Goal: Information Seeking & Learning: Learn about a topic

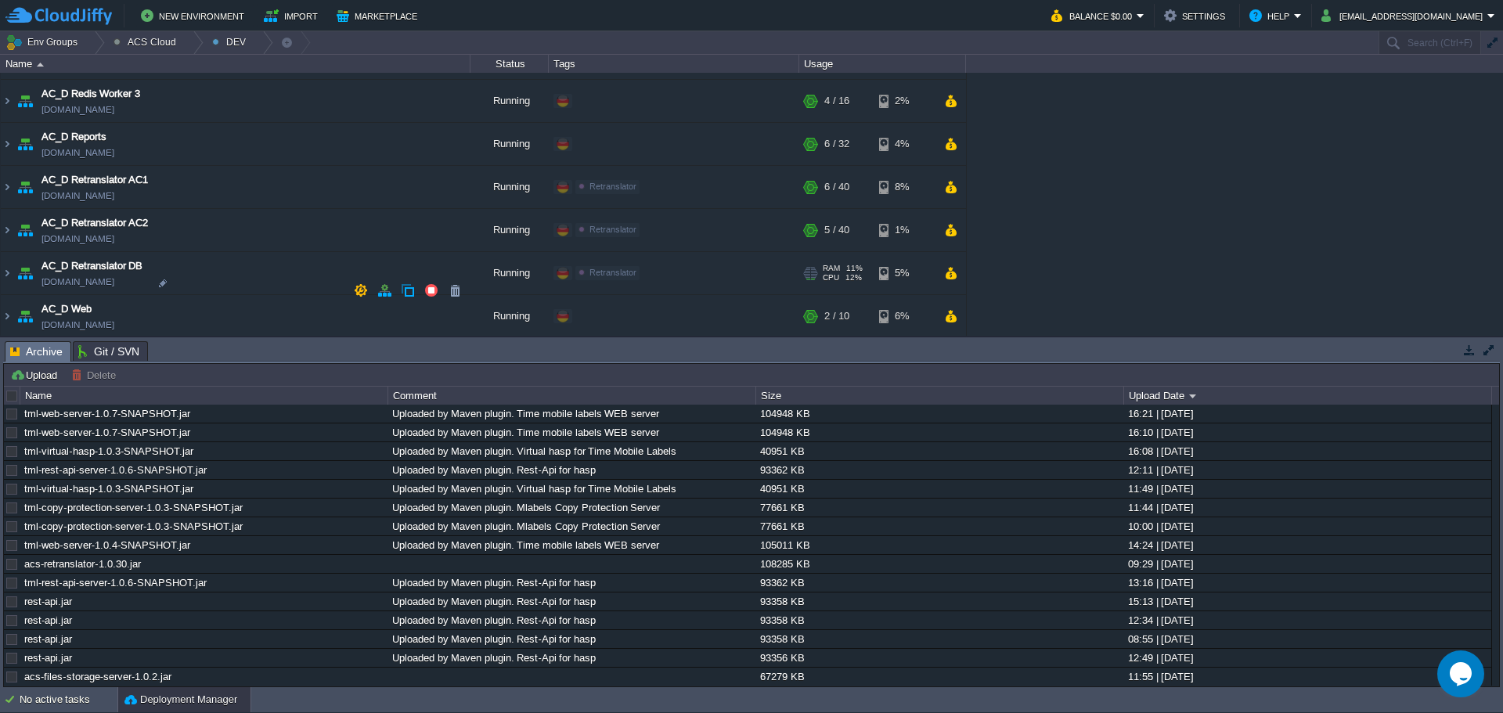
scroll to position [1325, 0]
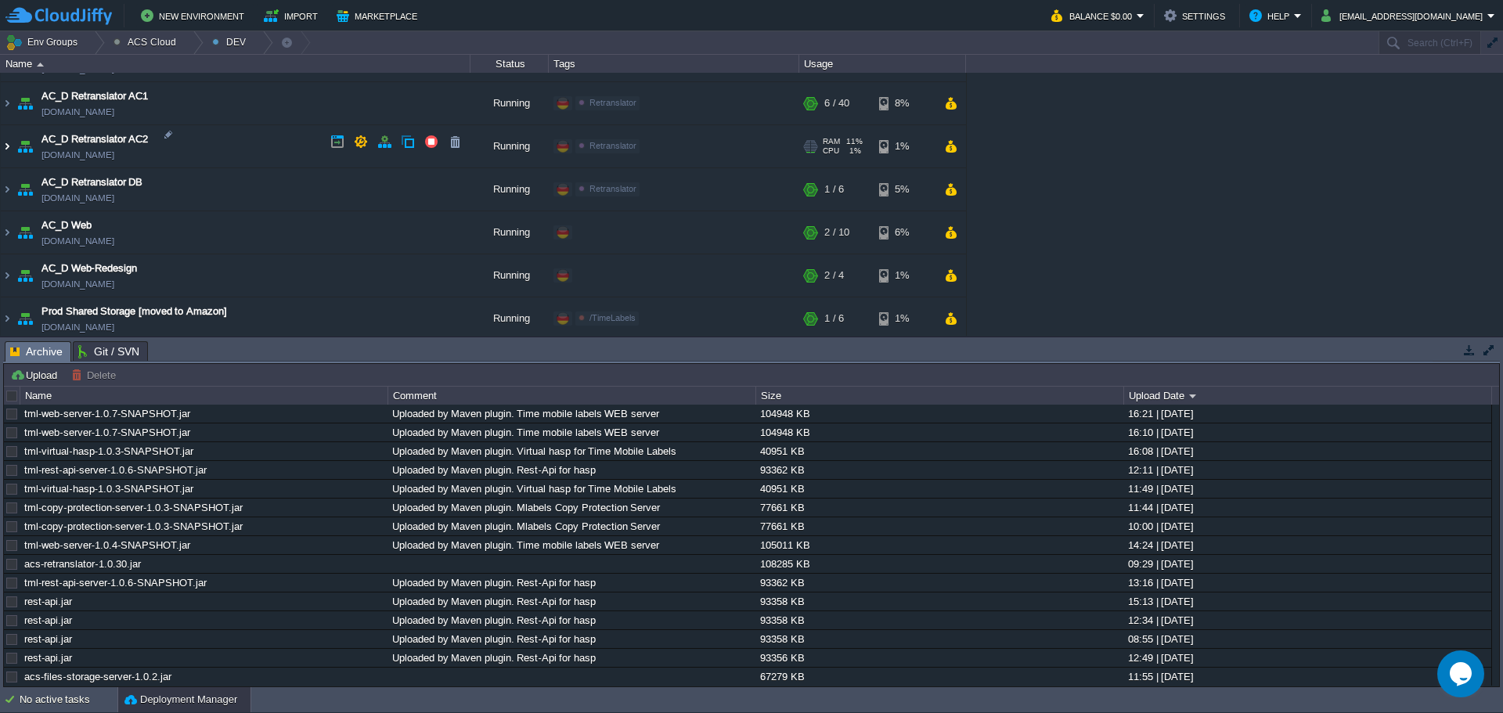
click at [4, 146] on img at bounding box center [7, 146] width 13 height 42
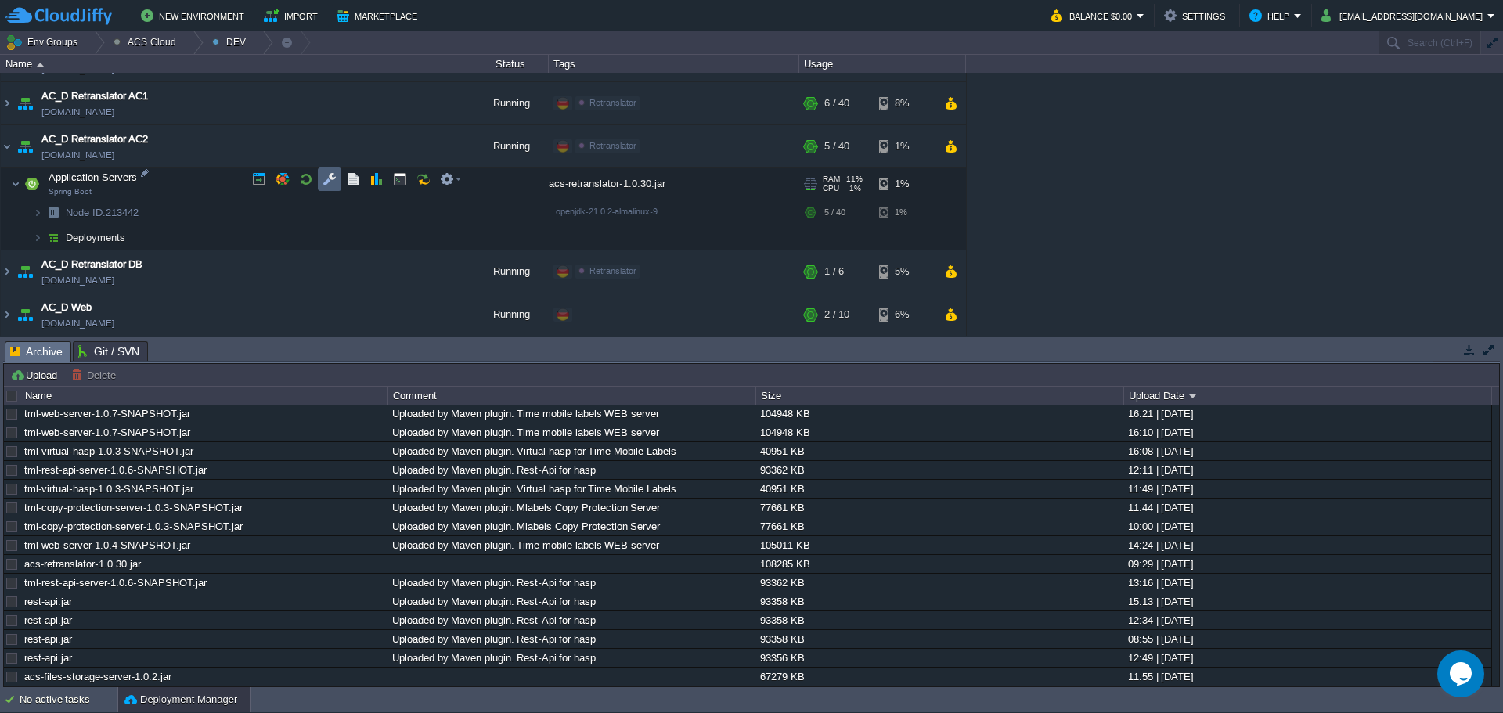
click at [330, 184] on button "button" at bounding box center [330, 179] width 14 height 14
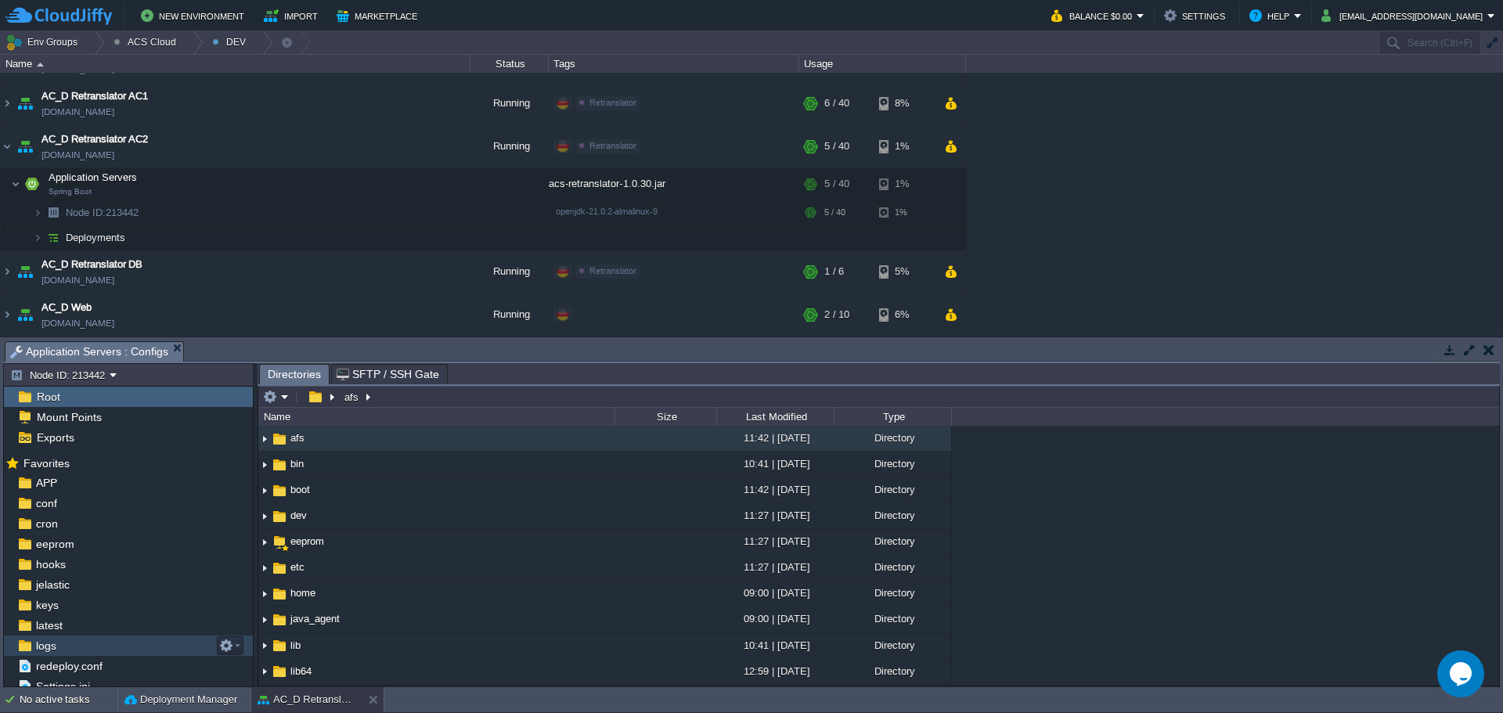
click at [83, 646] on div "logs" at bounding box center [128, 646] width 249 height 20
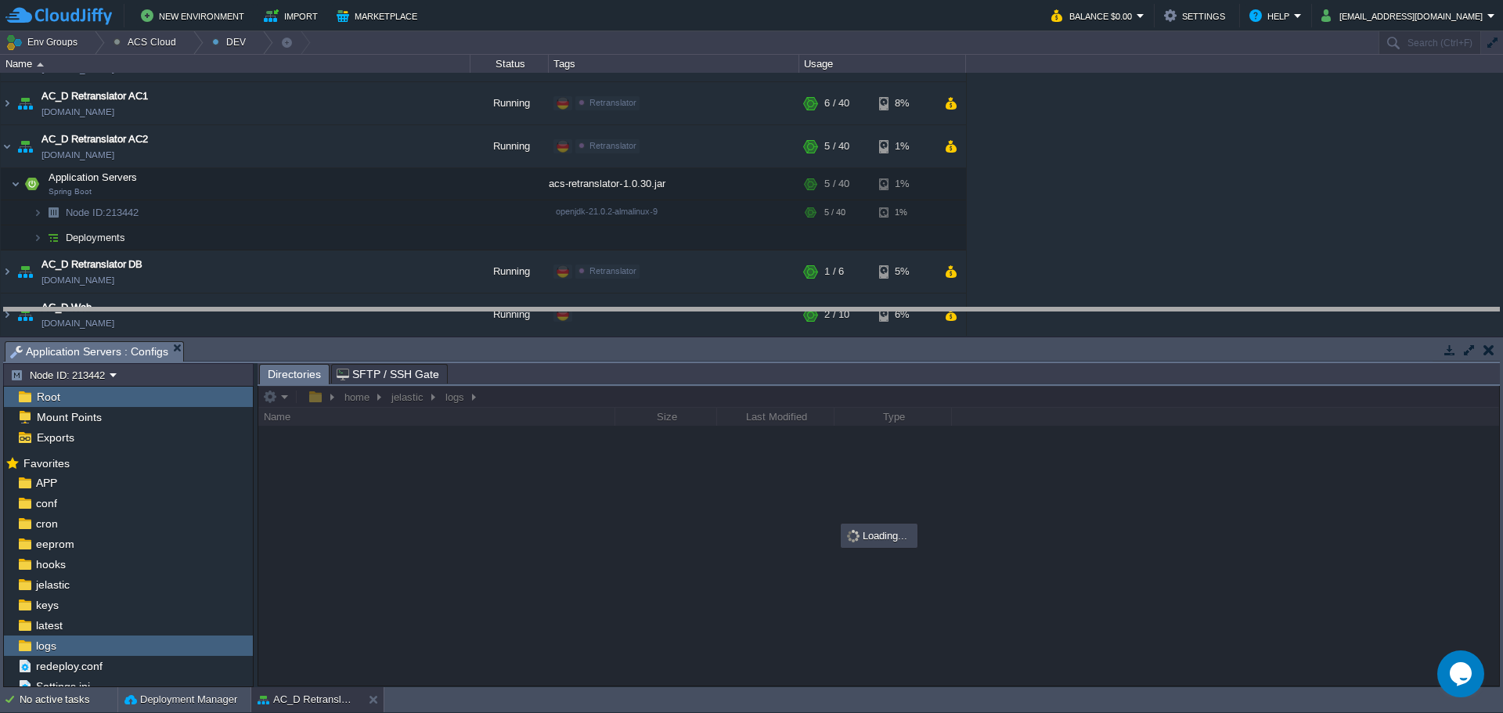
drag, startPoint x: 568, startPoint y: 349, endPoint x: 581, endPoint y: 297, distance: 53.9
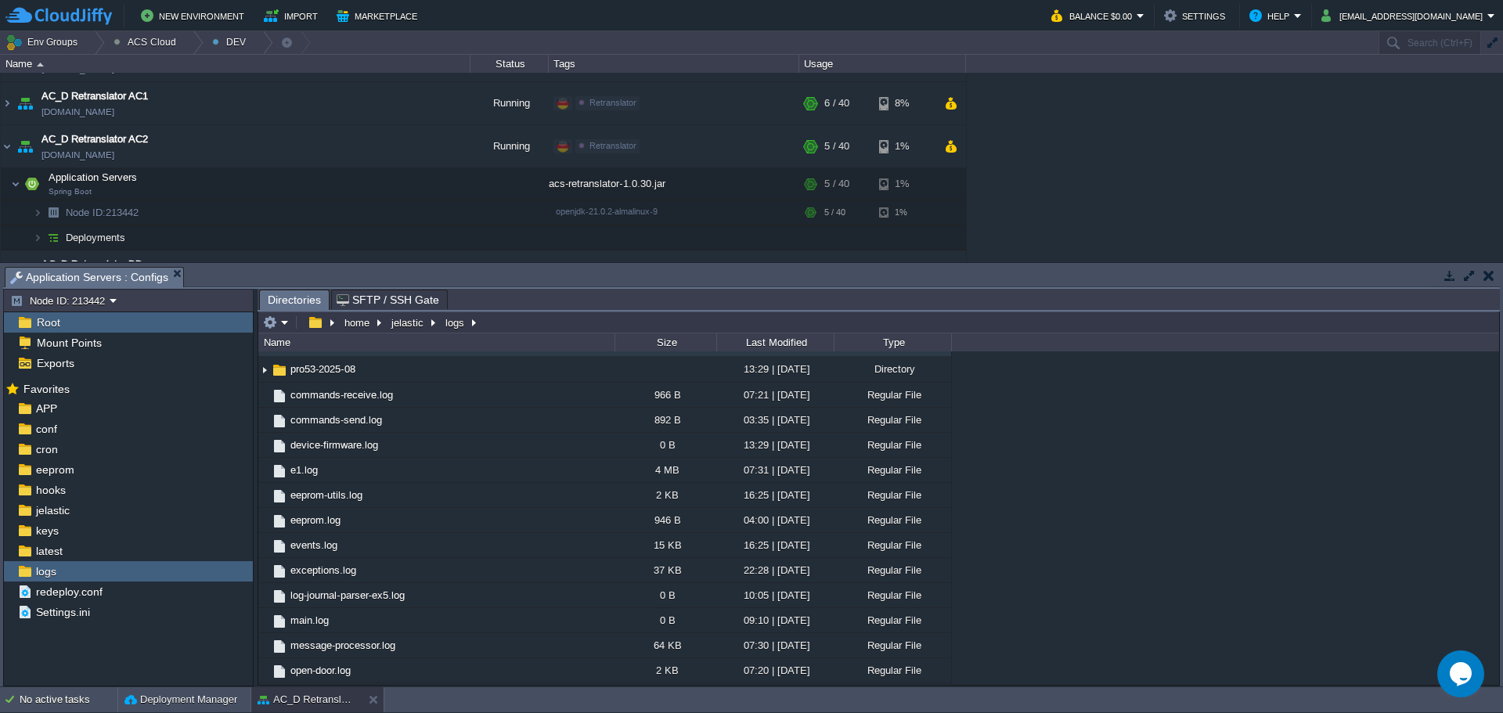
scroll to position [1202, 0]
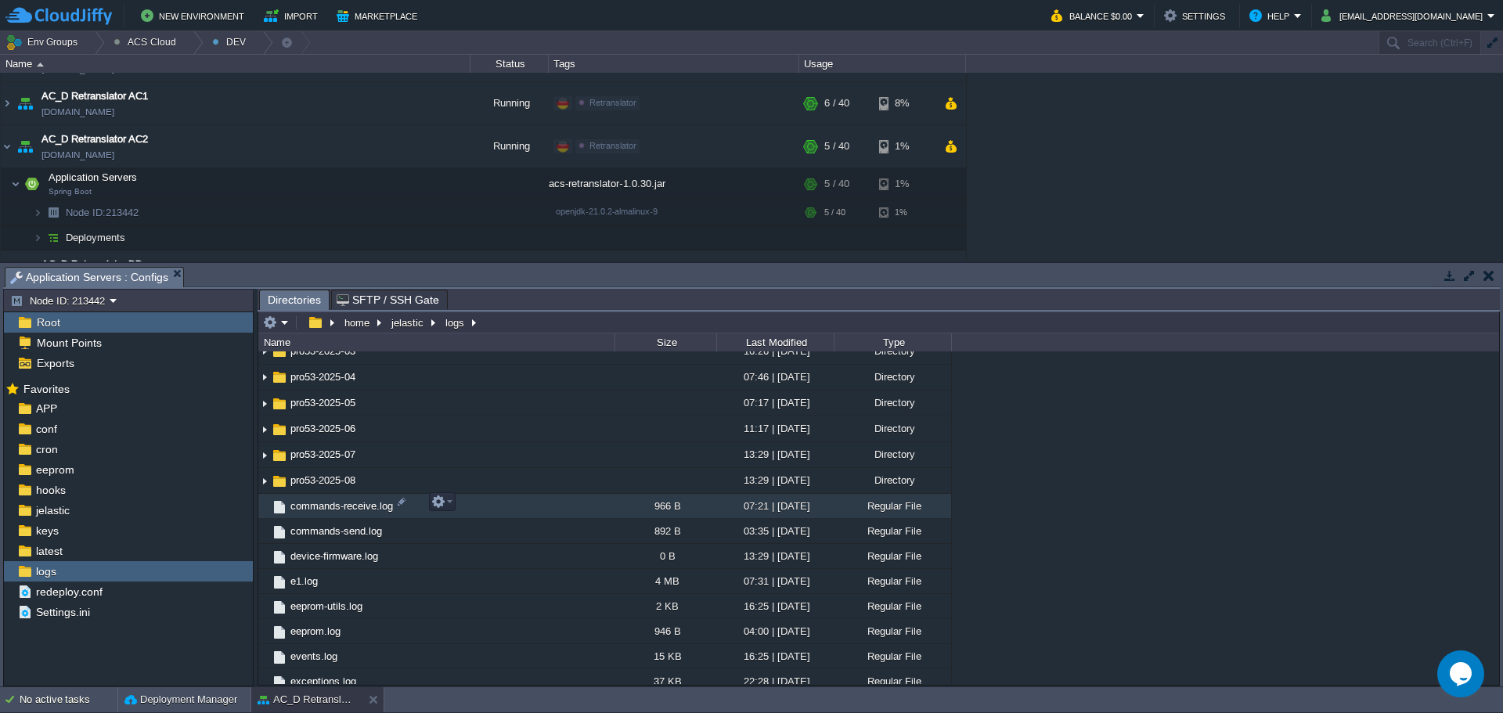
click at [337, 508] on span "commands-receive.log" at bounding box center [341, 505] width 107 height 13
click at [336, 508] on span "commands-receive.log" at bounding box center [341, 505] width 107 height 13
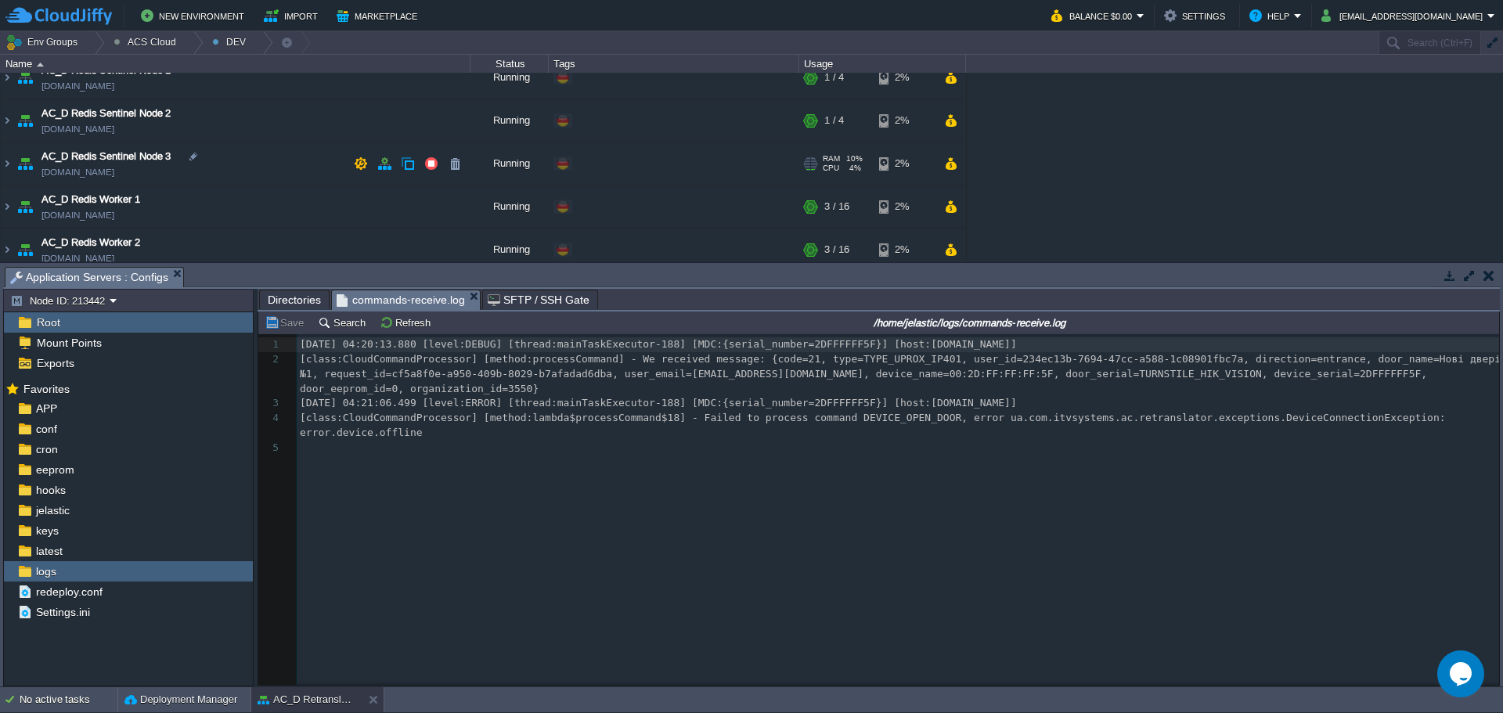
scroll to position [1090, 0]
click at [8, 164] on img at bounding box center [7, 166] width 13 height 42
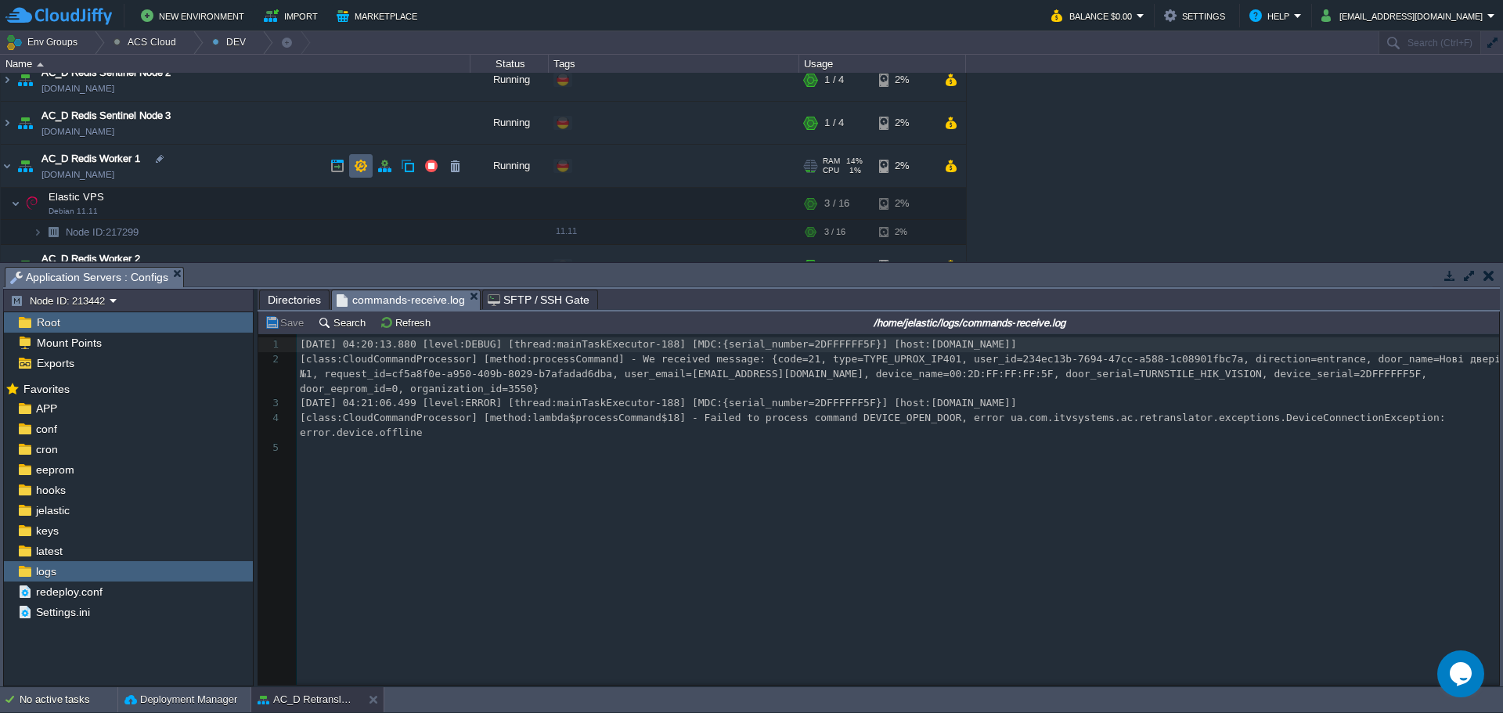
click at [368, 171] on td at bounding box center [360, 165] width 23 height 23
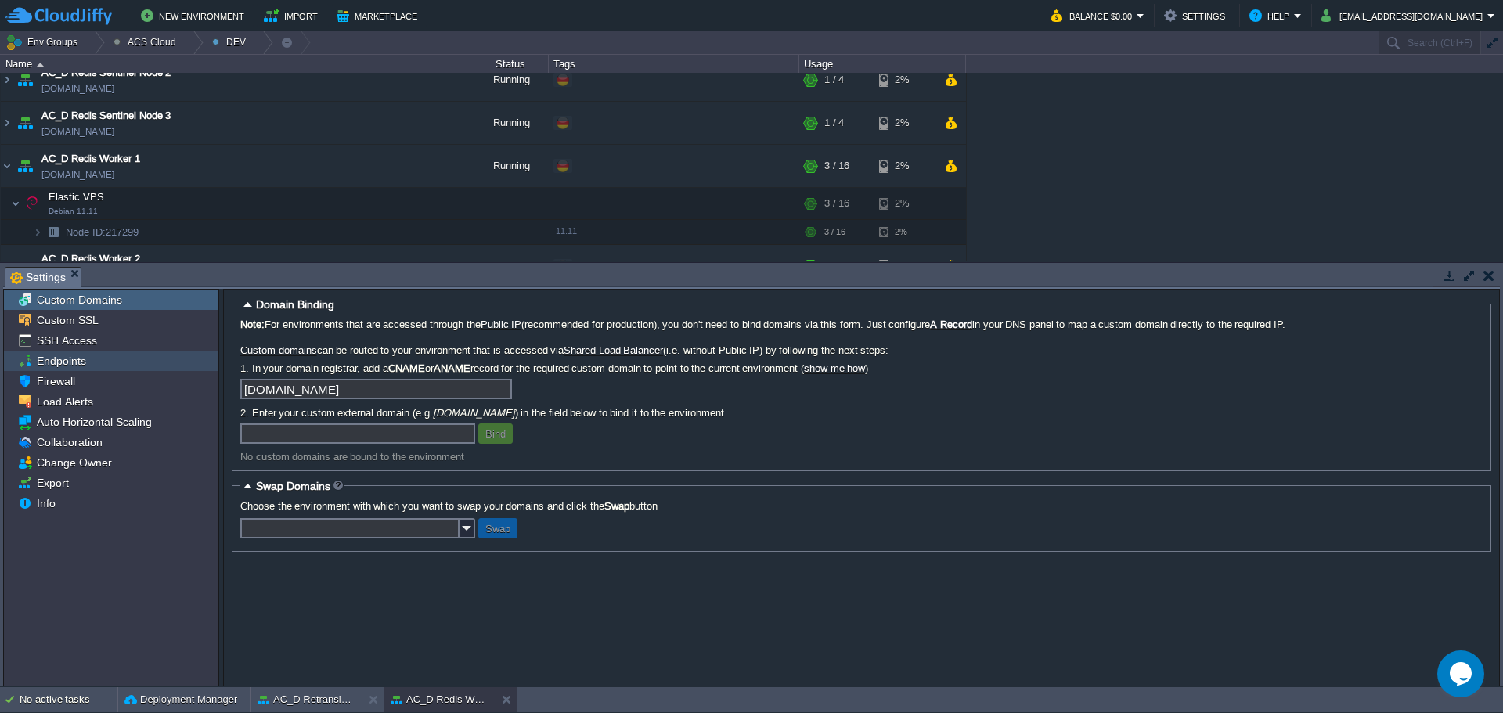
click at [142, 358] on div "Endpoints" at bounding box center [111, 361] width 214 height 20
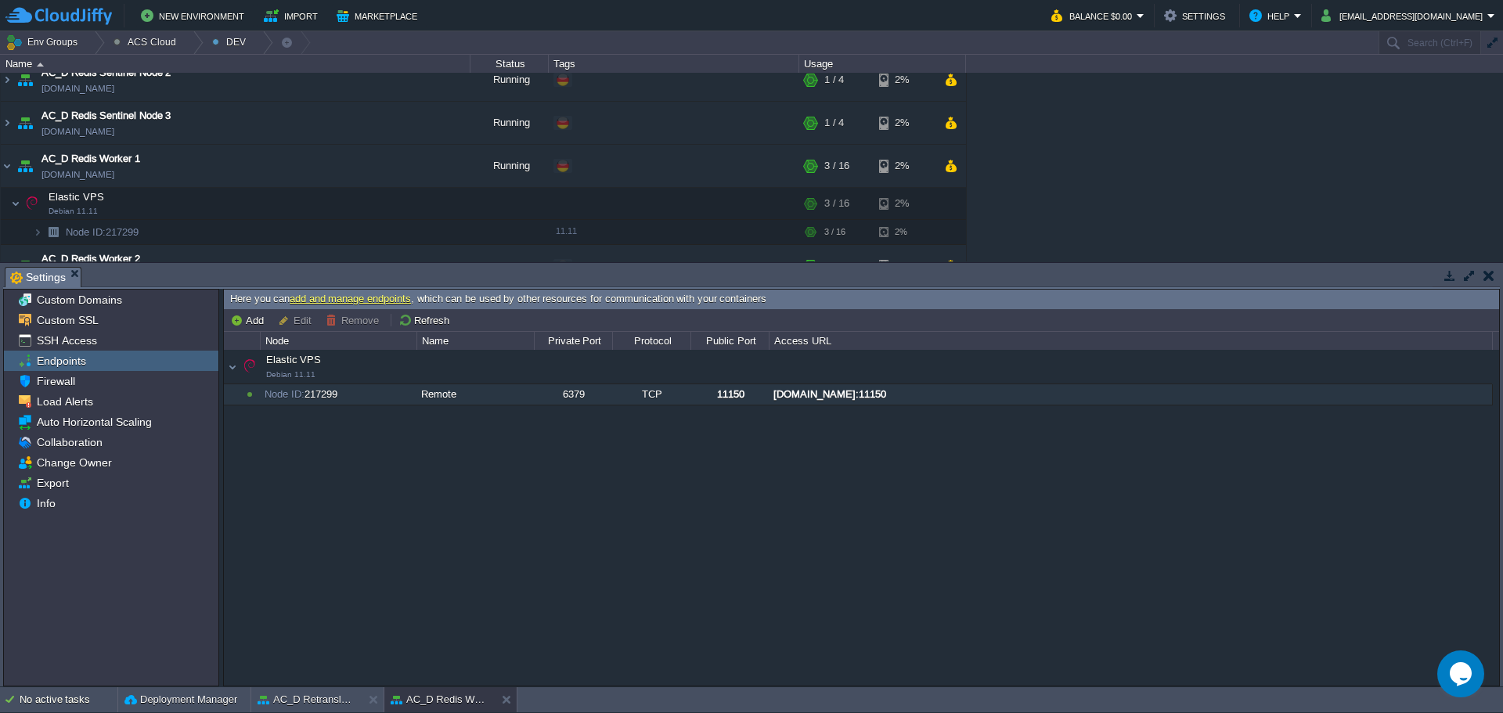
click at [977, 395] on div "[DOMAIN_NAME]:11150" at bounding box center [1131, 394] width 722 height 20
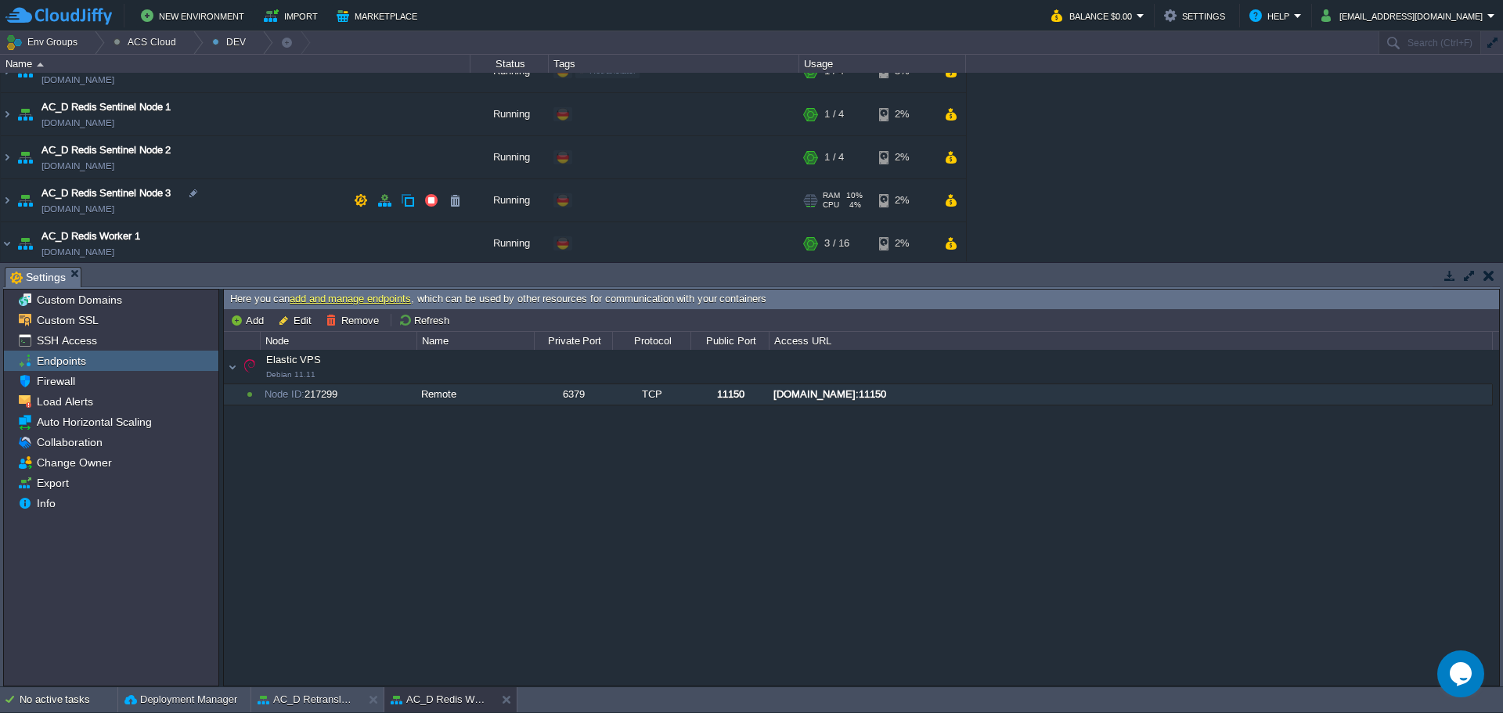
scroll to position [1012, 0]
click at [8, 201] on img at bounding box center [7, 201] width 13 height 42
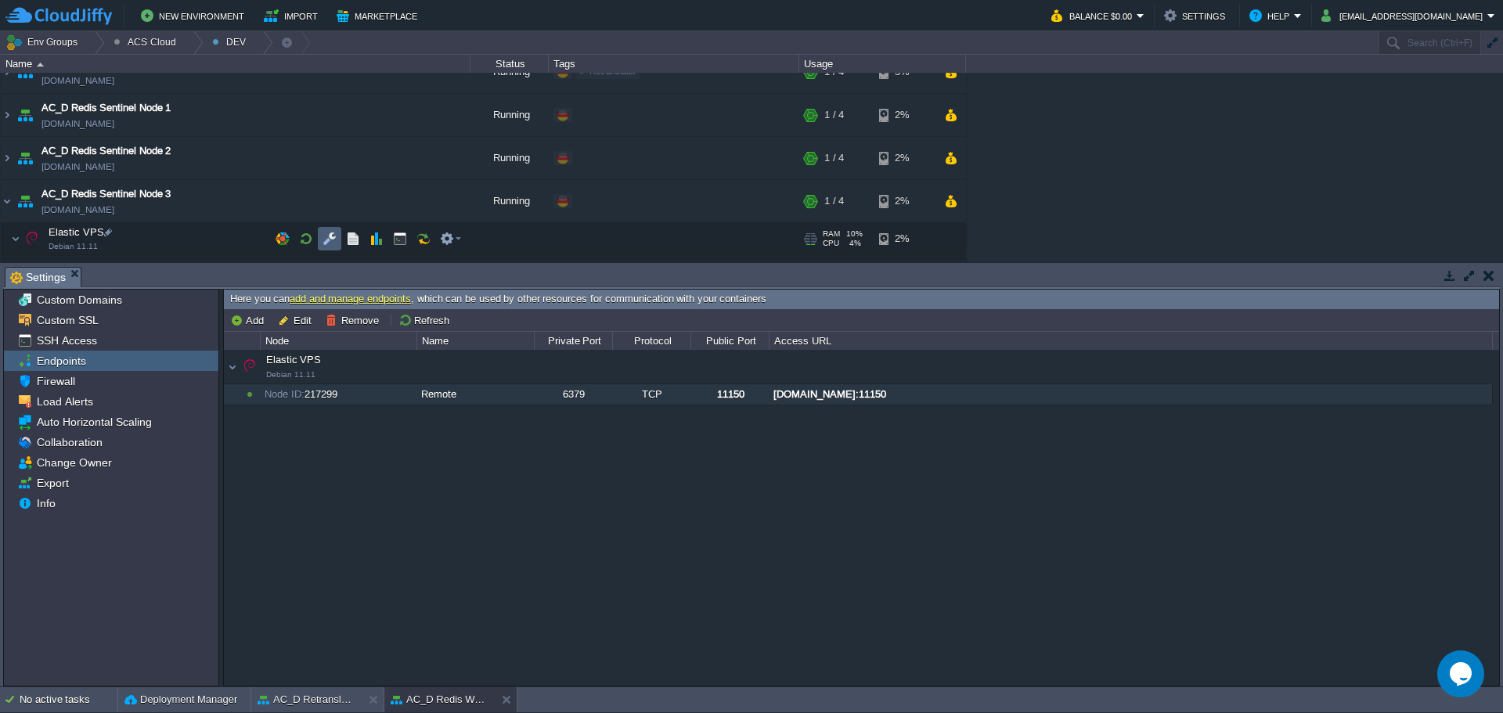
click at [330, 247] on td at bounding box center [329, 238] width 23 height 23
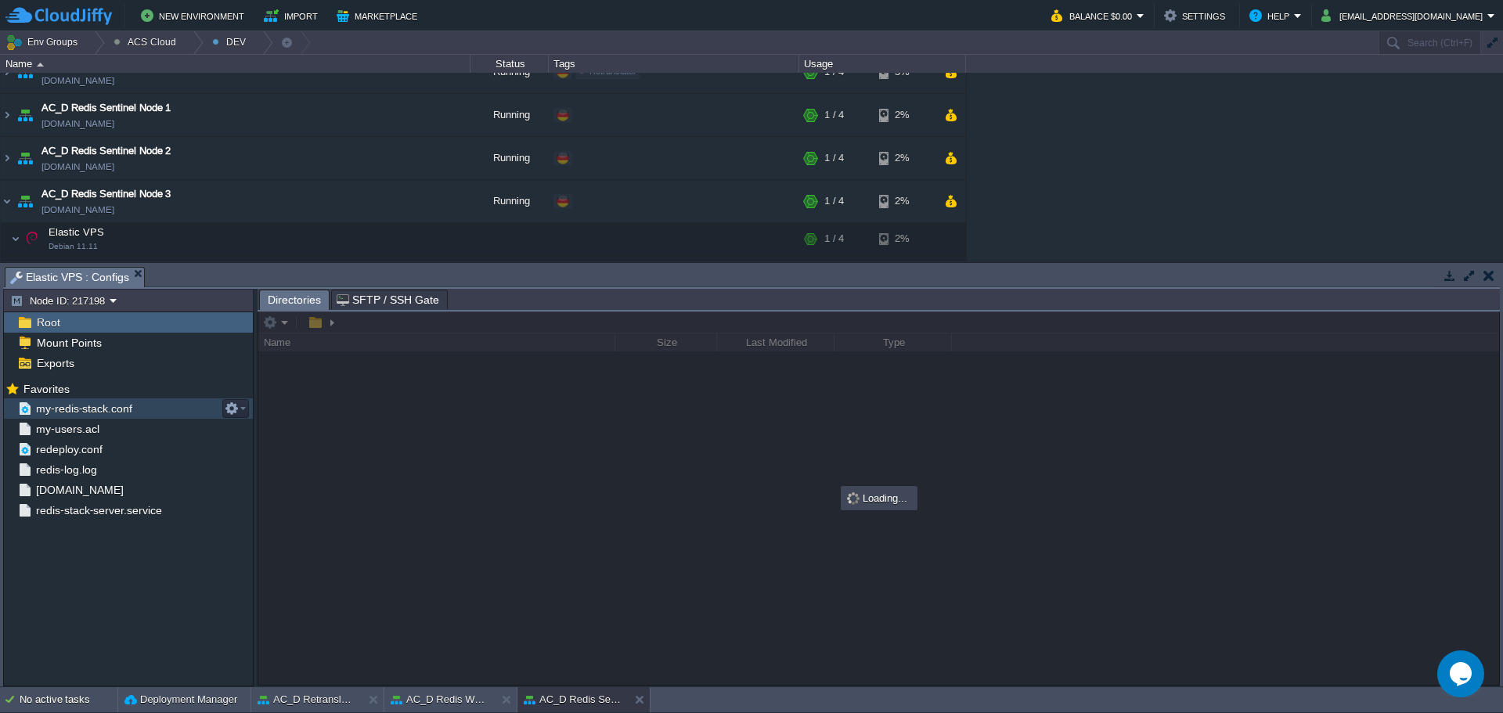
click at [78, 413] on span "my-redis-stack.conf" at bounding box center [84, 409] width 102 height 14
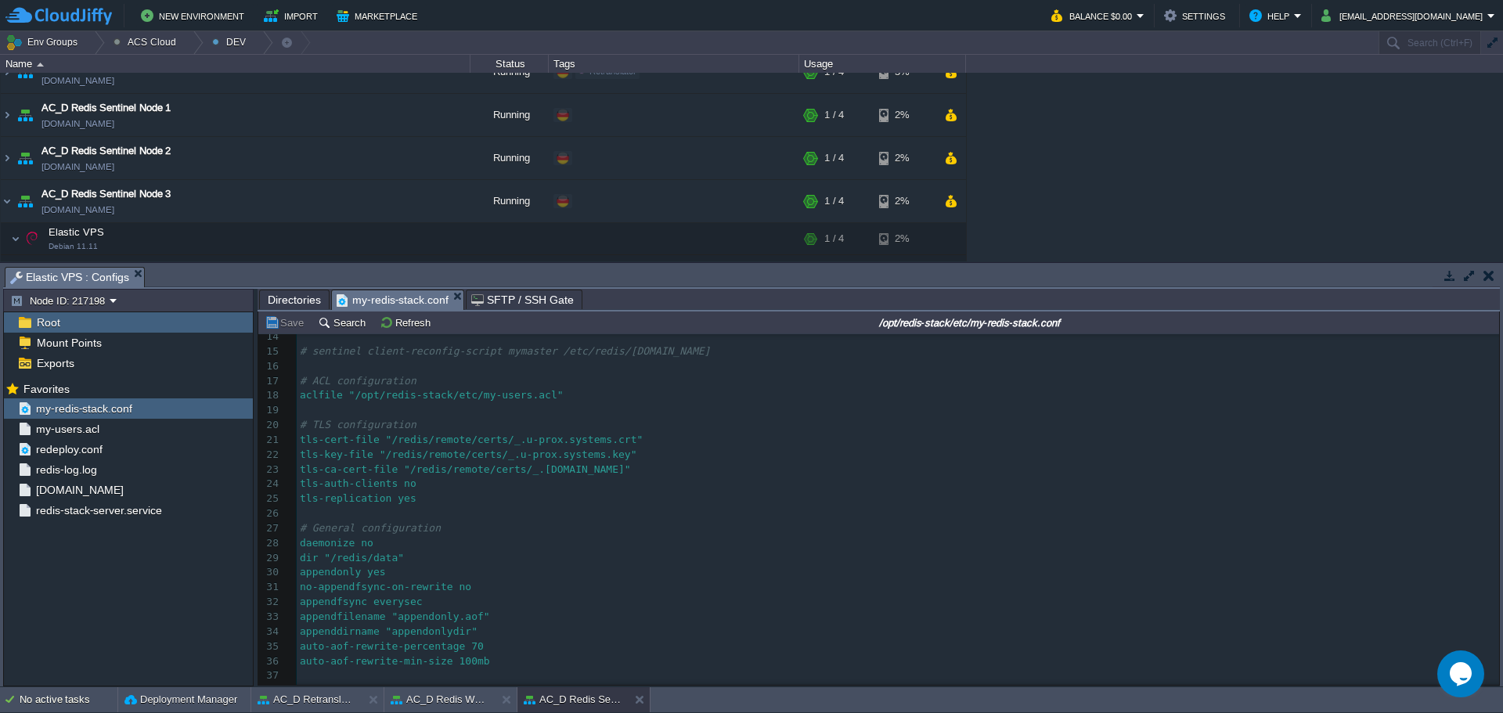
scroll to position [0, 0]
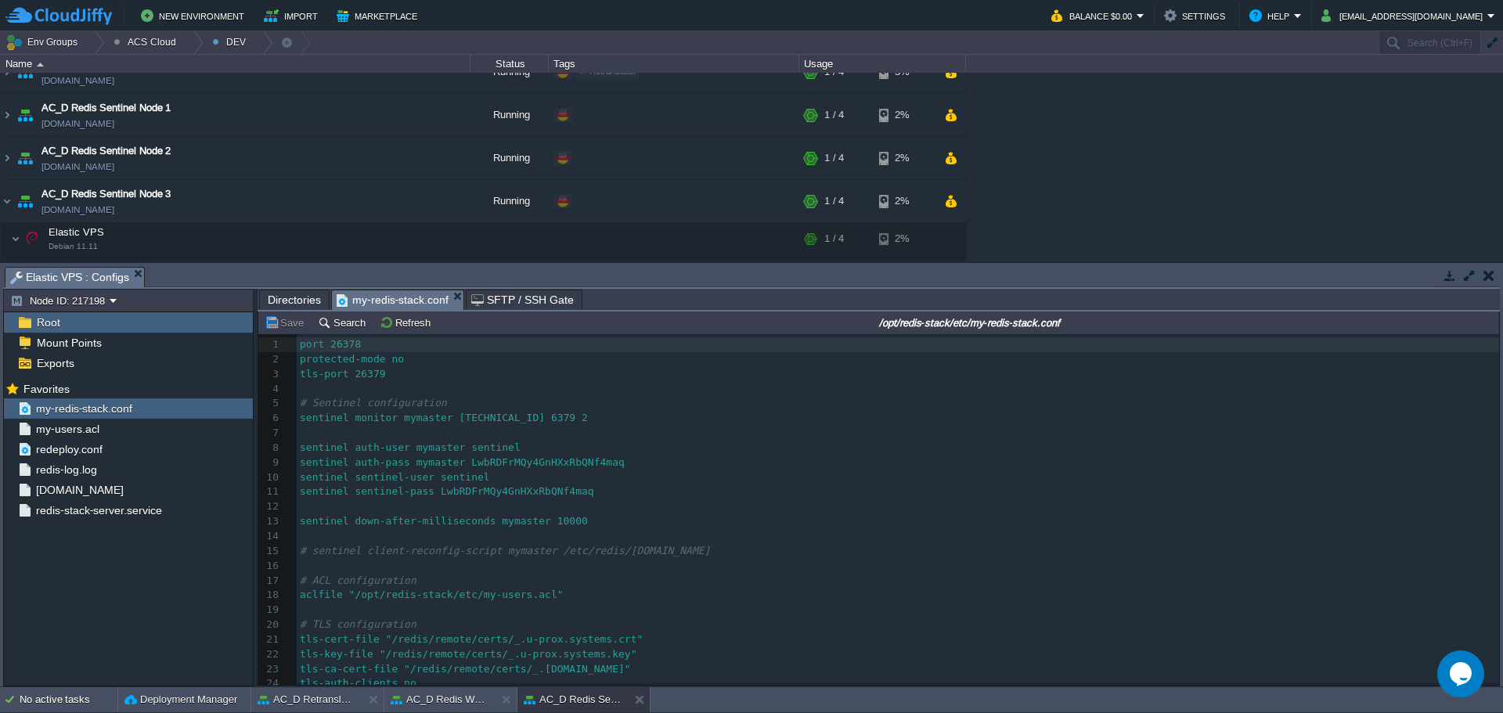
type textarea "sentinel"
click at [539, 467] on span "sentinel auth-pass mymaster LwbRDFrMQy4GnHXxRbQNf4maq" at bounding box center [462, 462] width 325 height 12
type textarea "LwbRDFrMQy4GnHXxRbQNf4maq"
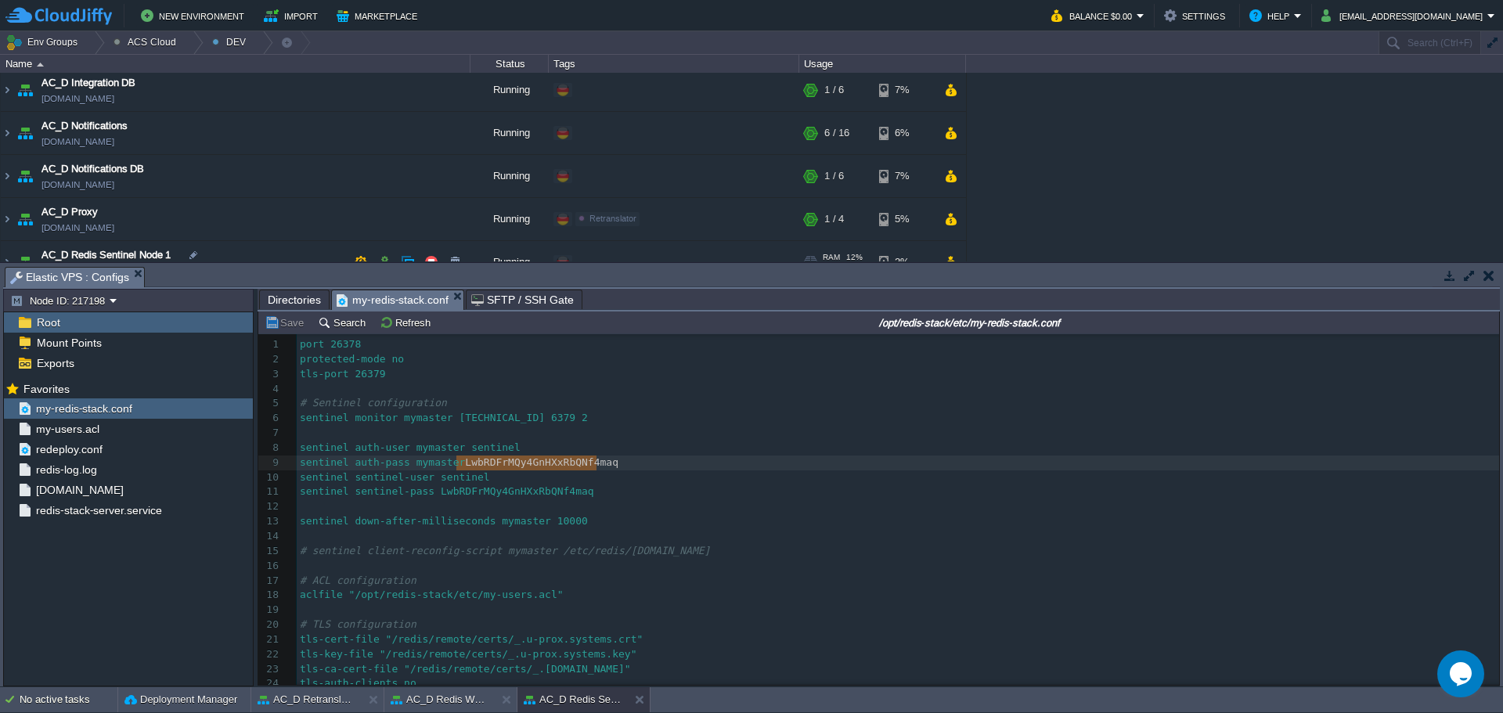
scroll to position [856, 0]
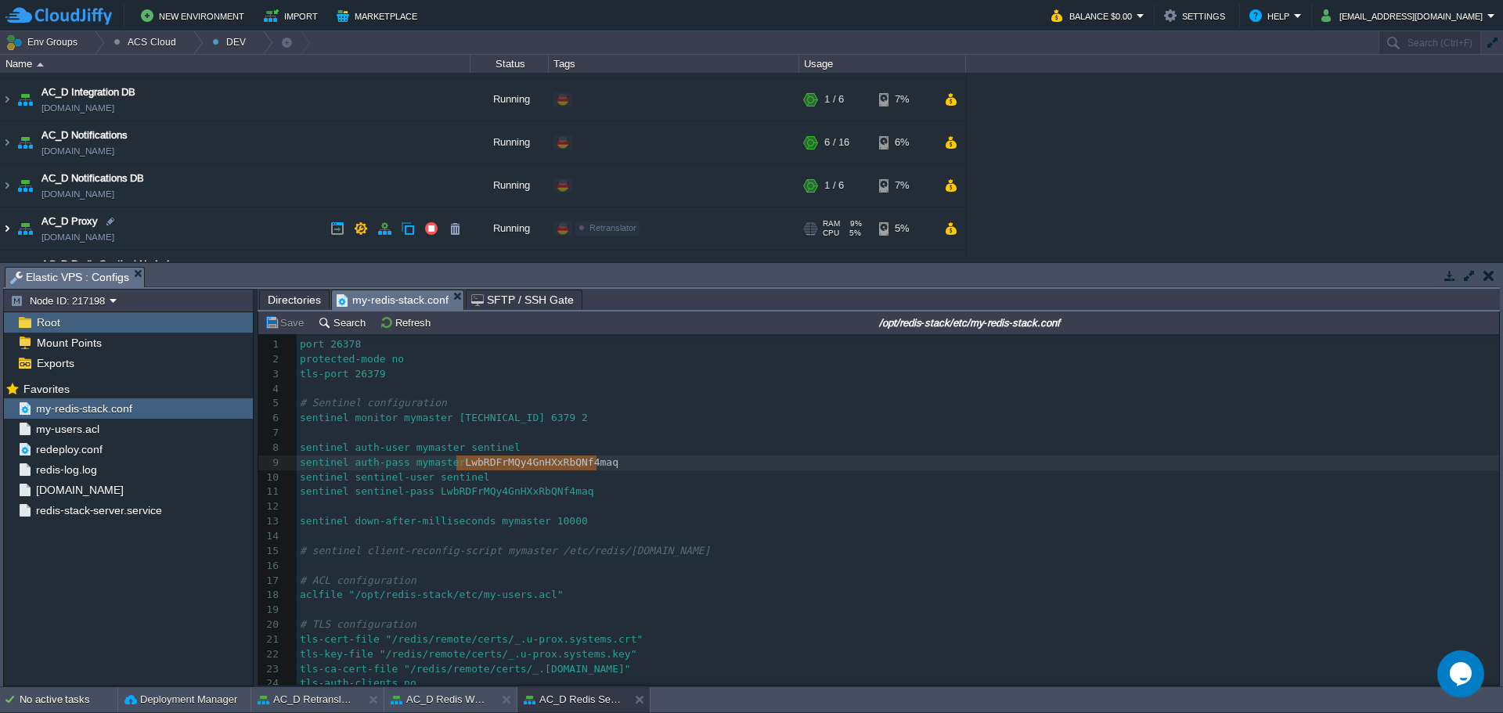
click at [9, 232] on img at bounding box center [7, 228] width 13 height 42
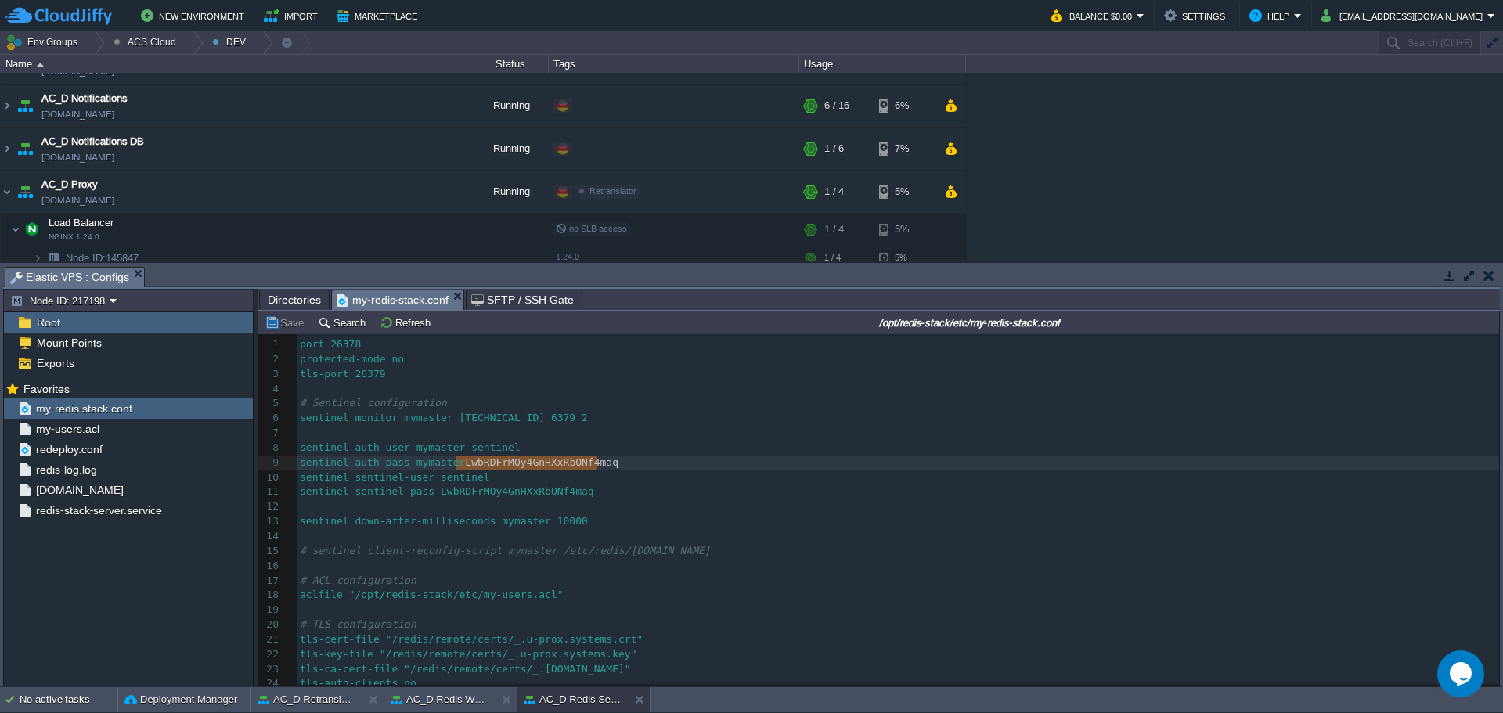
scroll to position [934, 0]
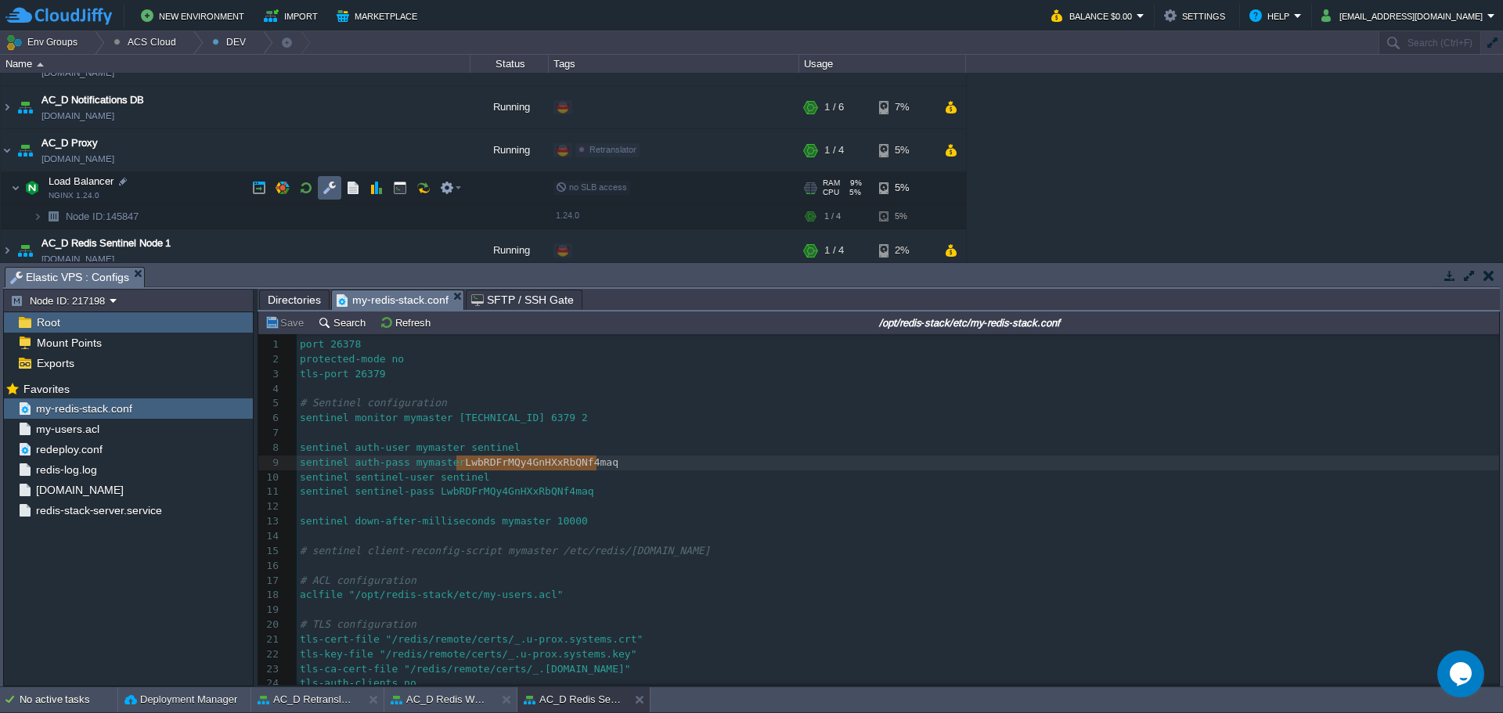
click at [329, 178] on td at bounding box center [329, 187] width 23 height 23
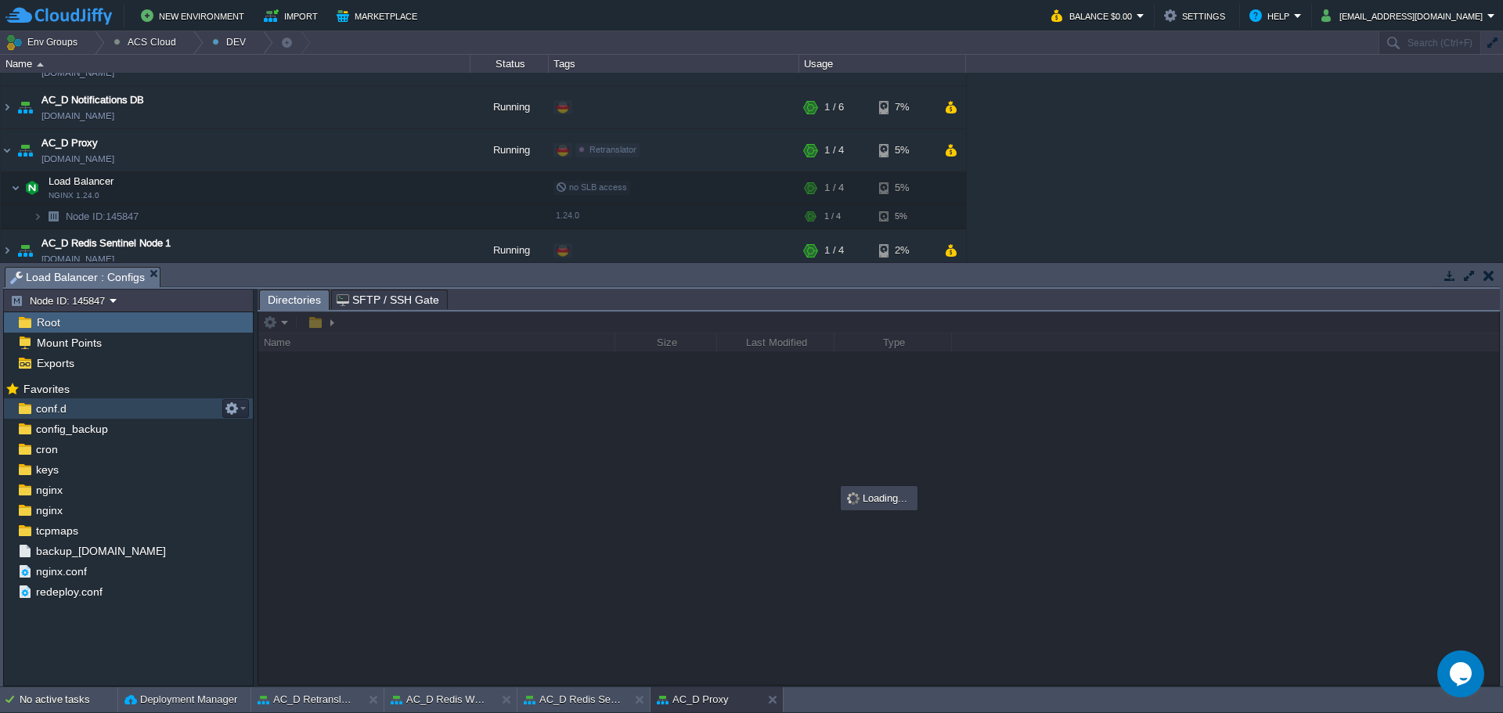
click at [77, 406] on div "conf.d" at bounding box center [128, 408] width 249 height 20
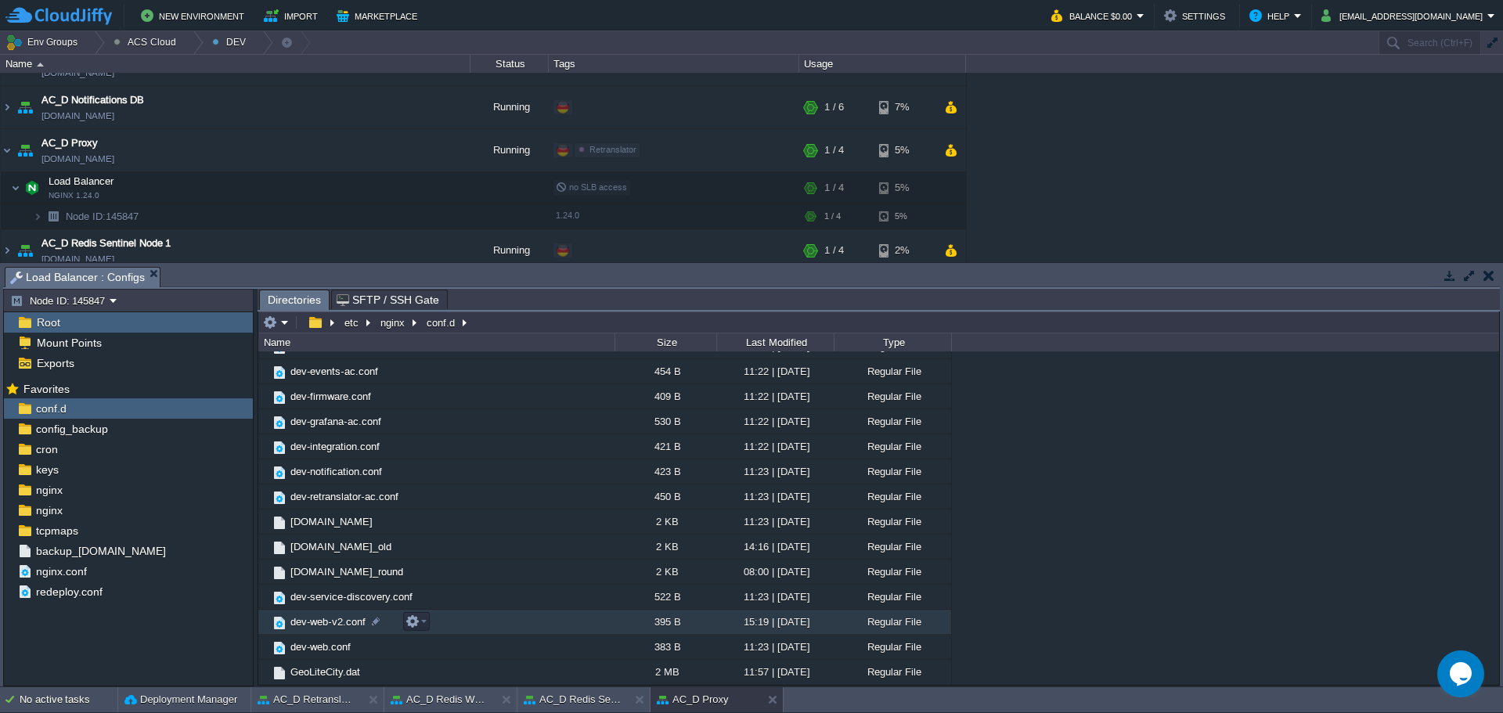
scroll to position [235, 0]
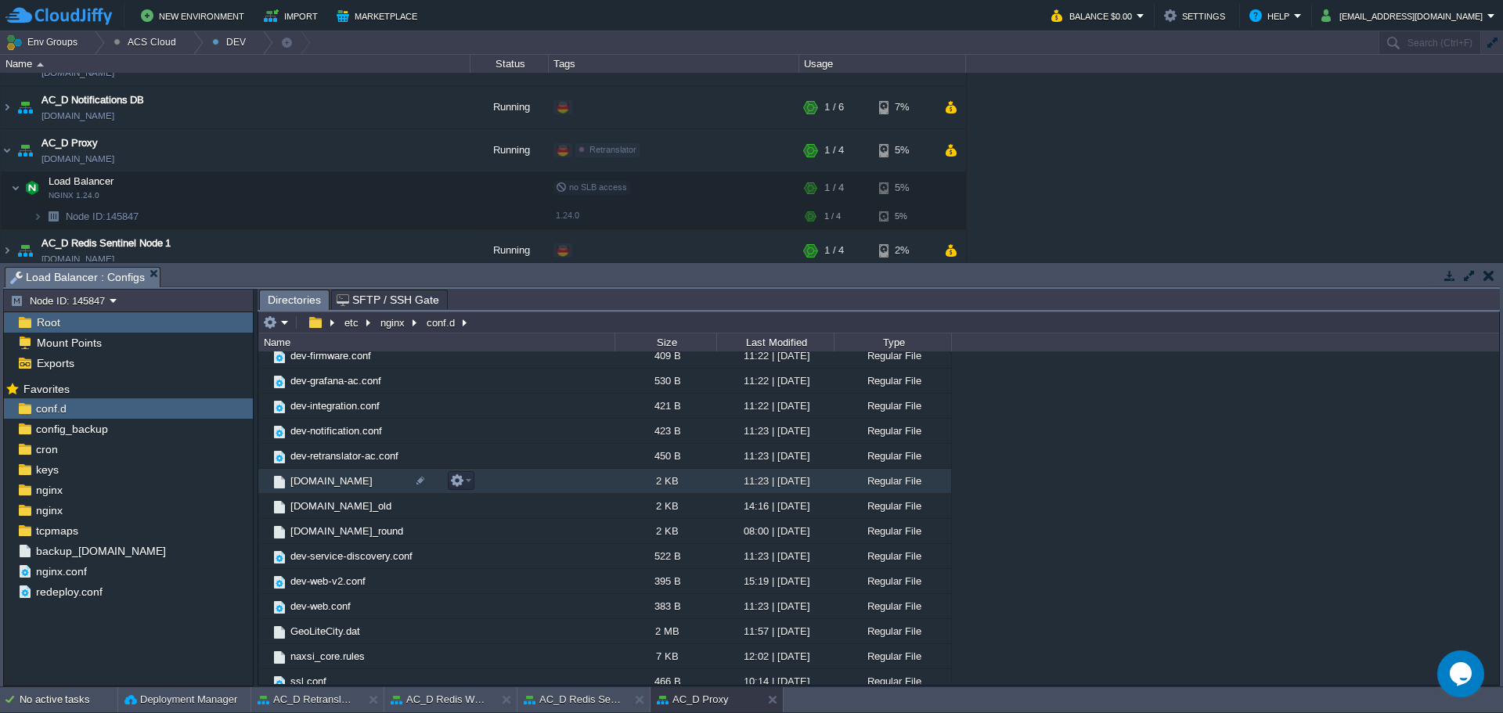
click at [320, 484] on span "[DOMAIN_NAME]" at bounding box center [331, 480] width 87 height 13
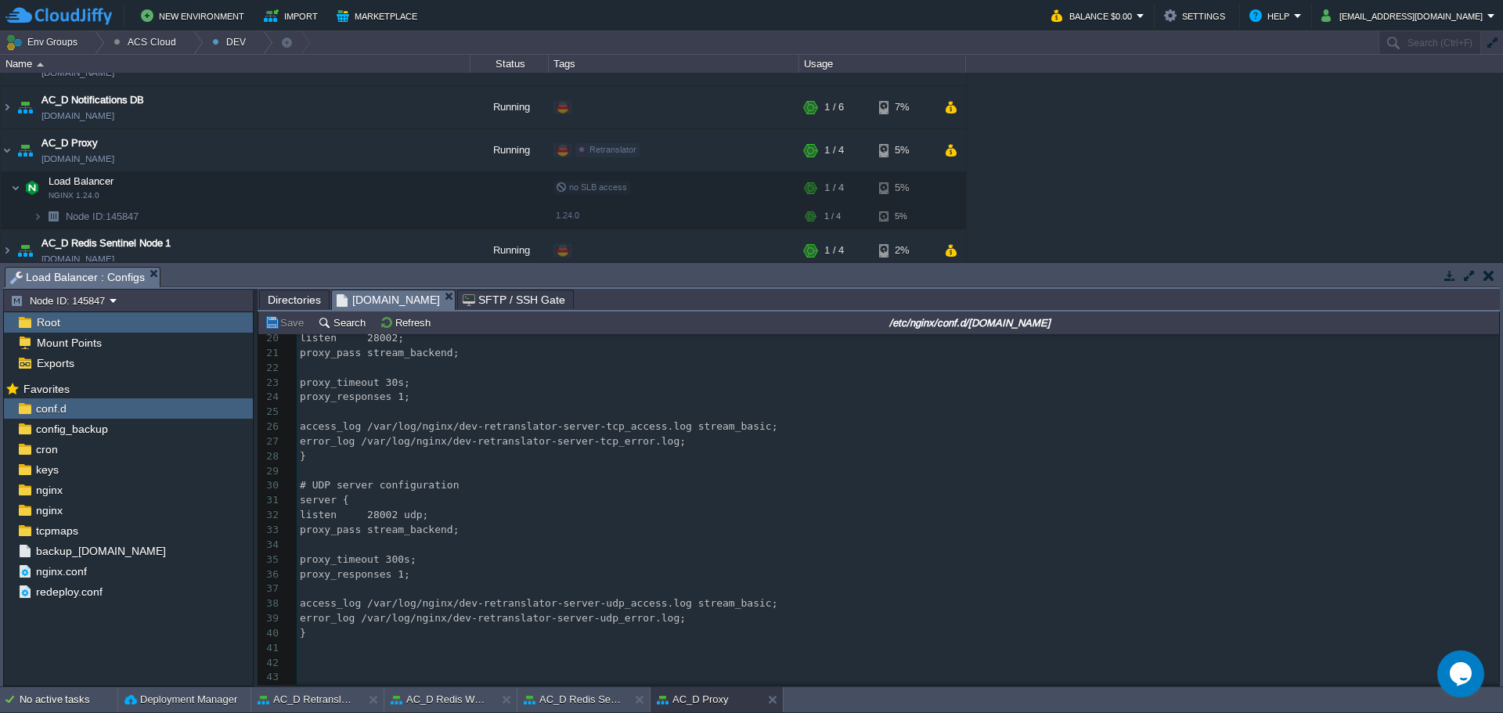
scroll to position [286, 0]
drag, startPoint x: 86, startPoint y: 510, endPoint x: 184, endPoint y: 533, distance: 100.5
click at [86, 510] on div "nginx" at bounding box center [128, 510] width 249 height 20
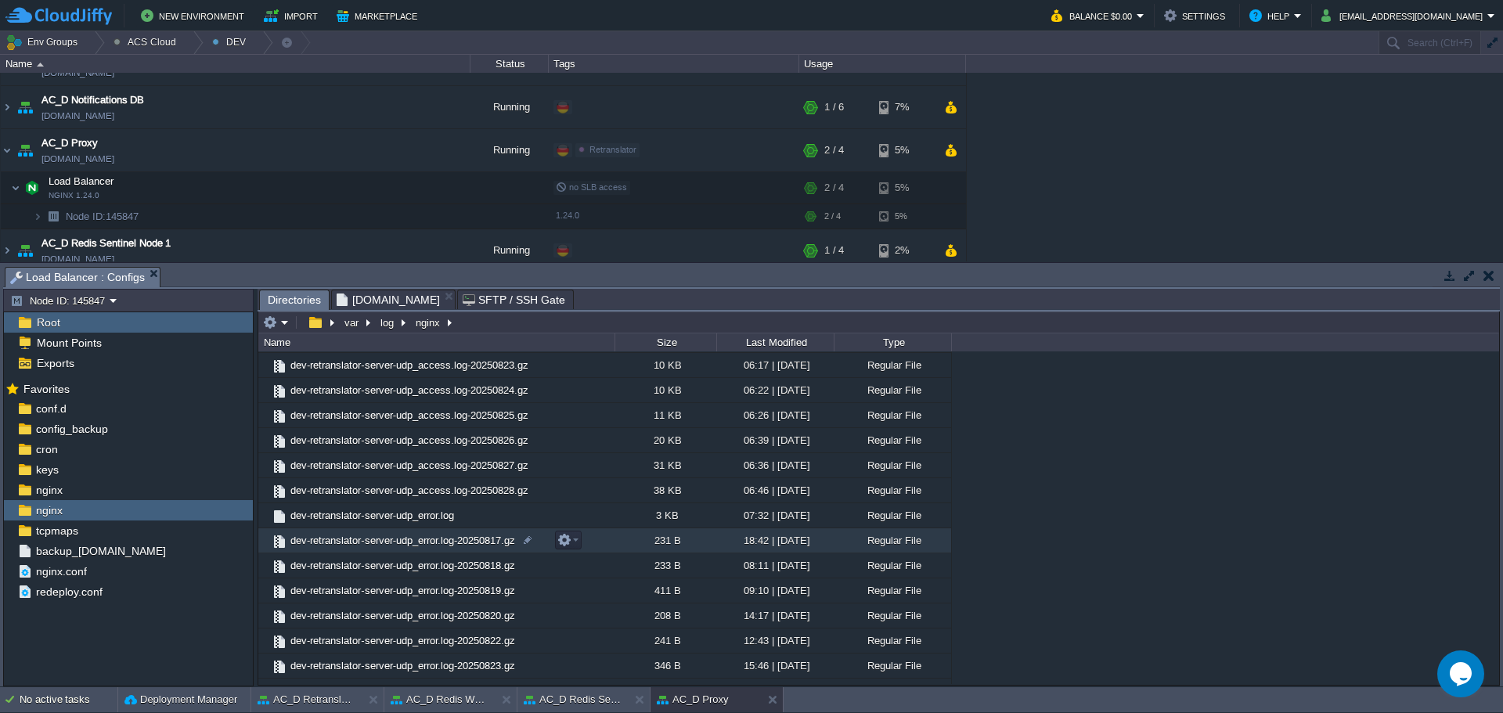
scroll to position [6738, 0]
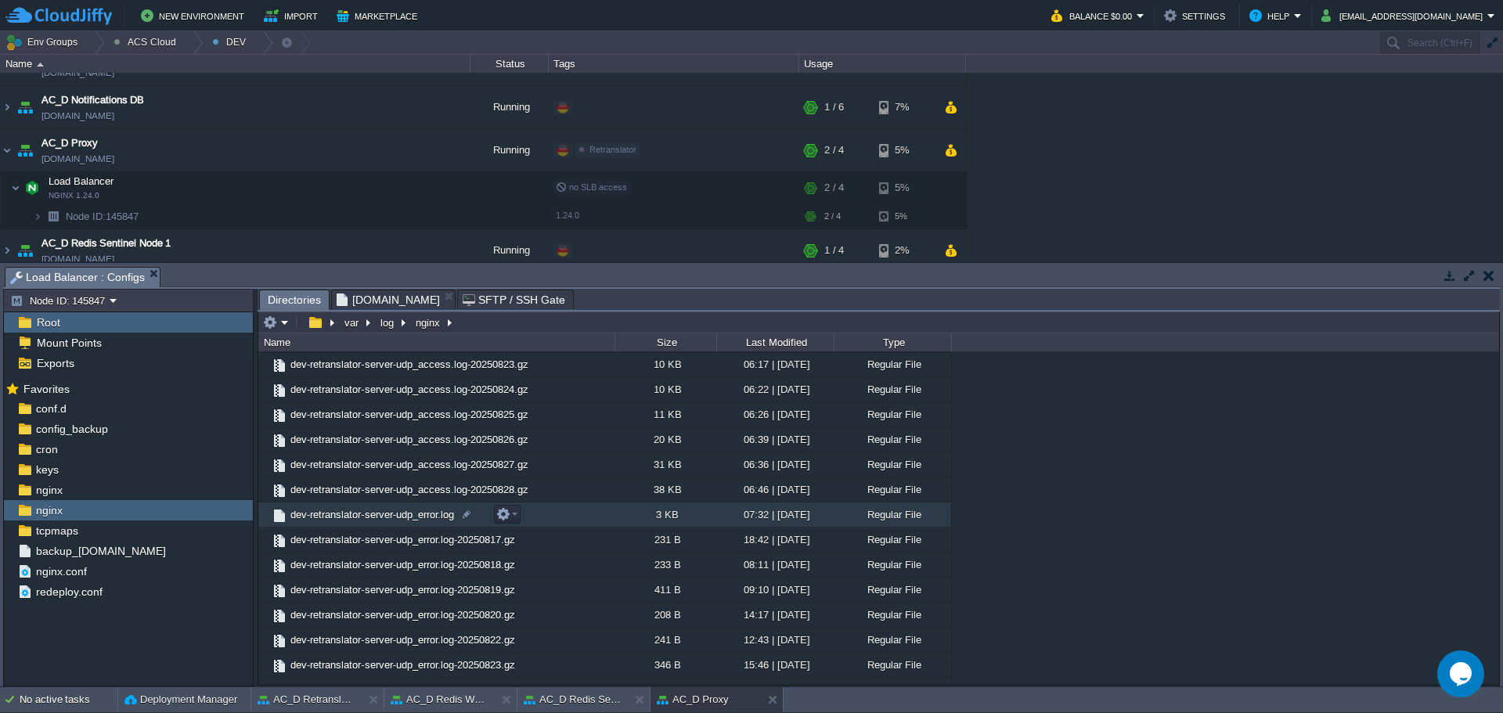
click at [398, 518] on span "dev-retranslator-server-udp_error.log" at bounding box center [372, 514] width 168 height 13
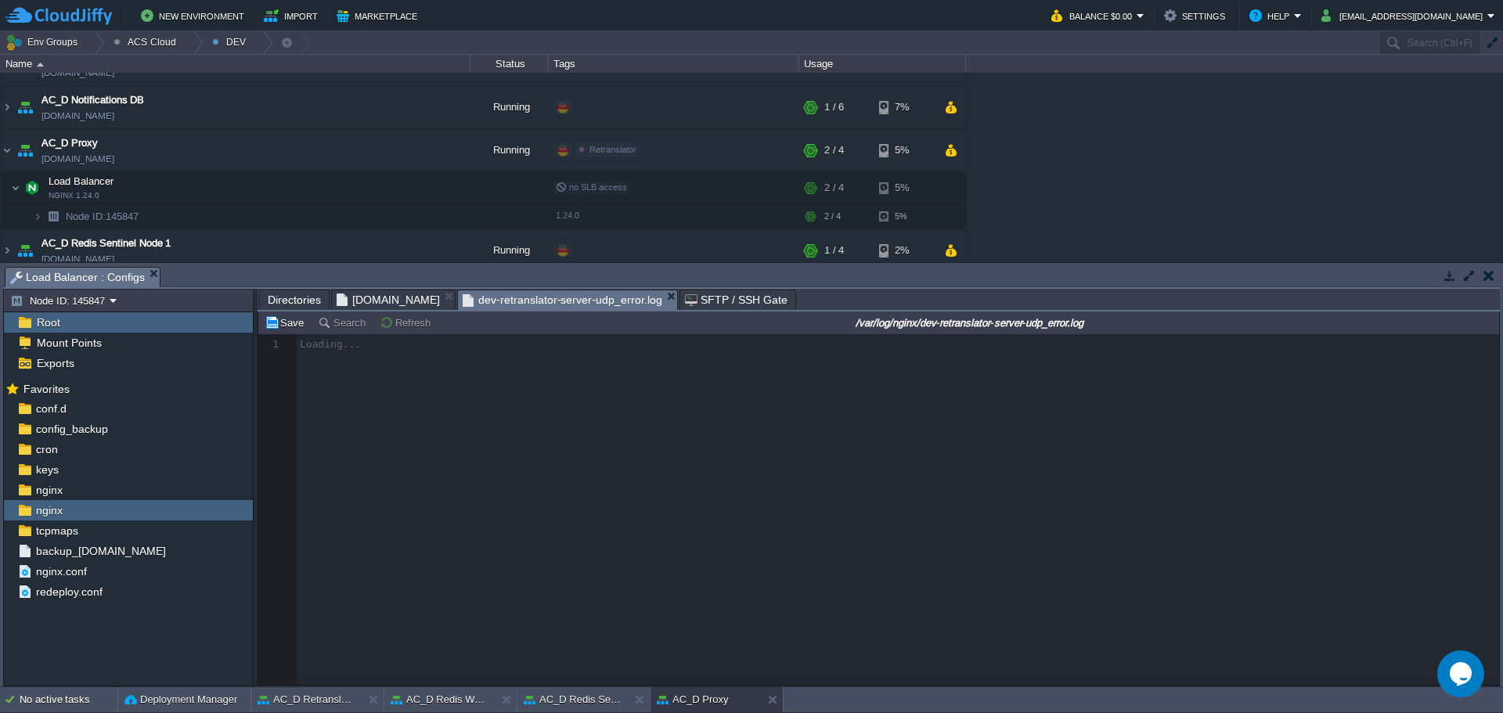
click at [295, 301] on span "Directories" at bounding box center [294, 299] width 53 height 19
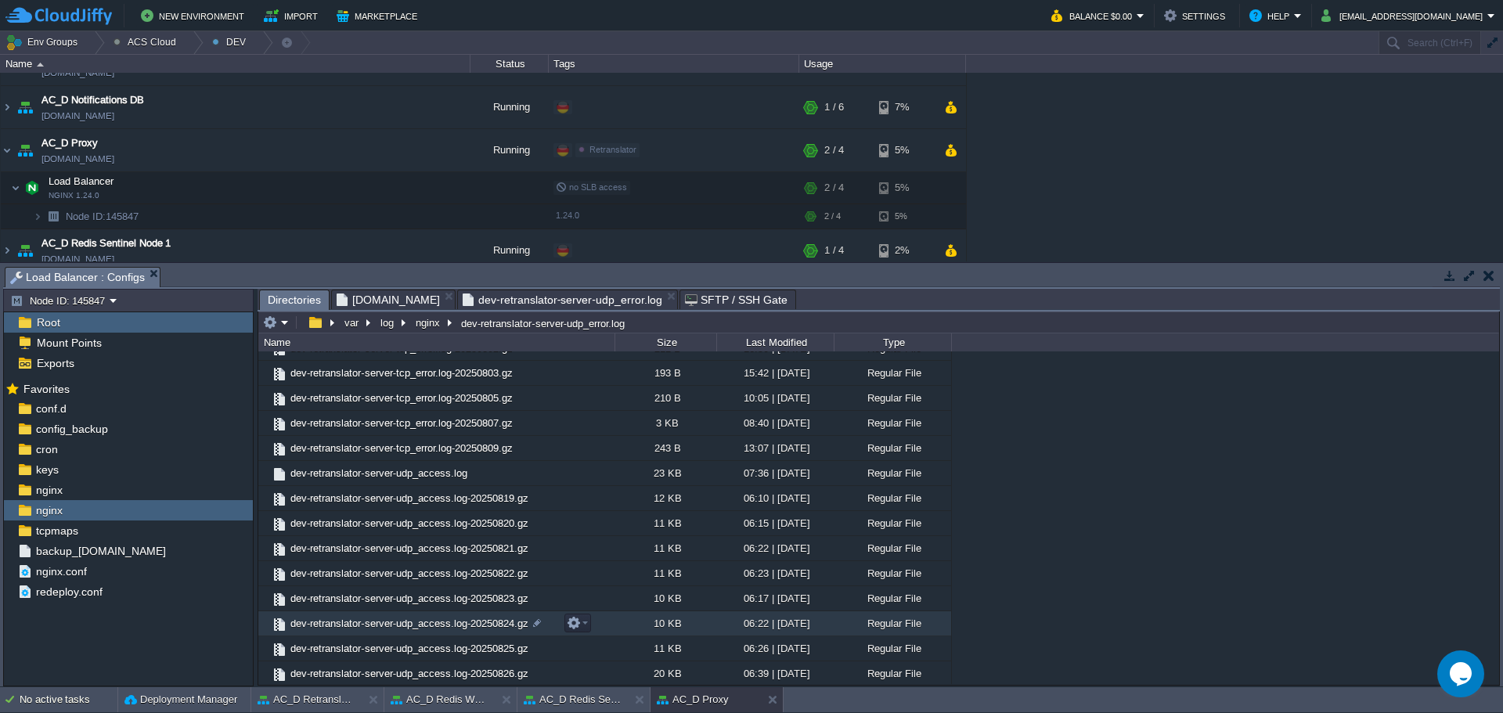
scroll to position [6503, 0]
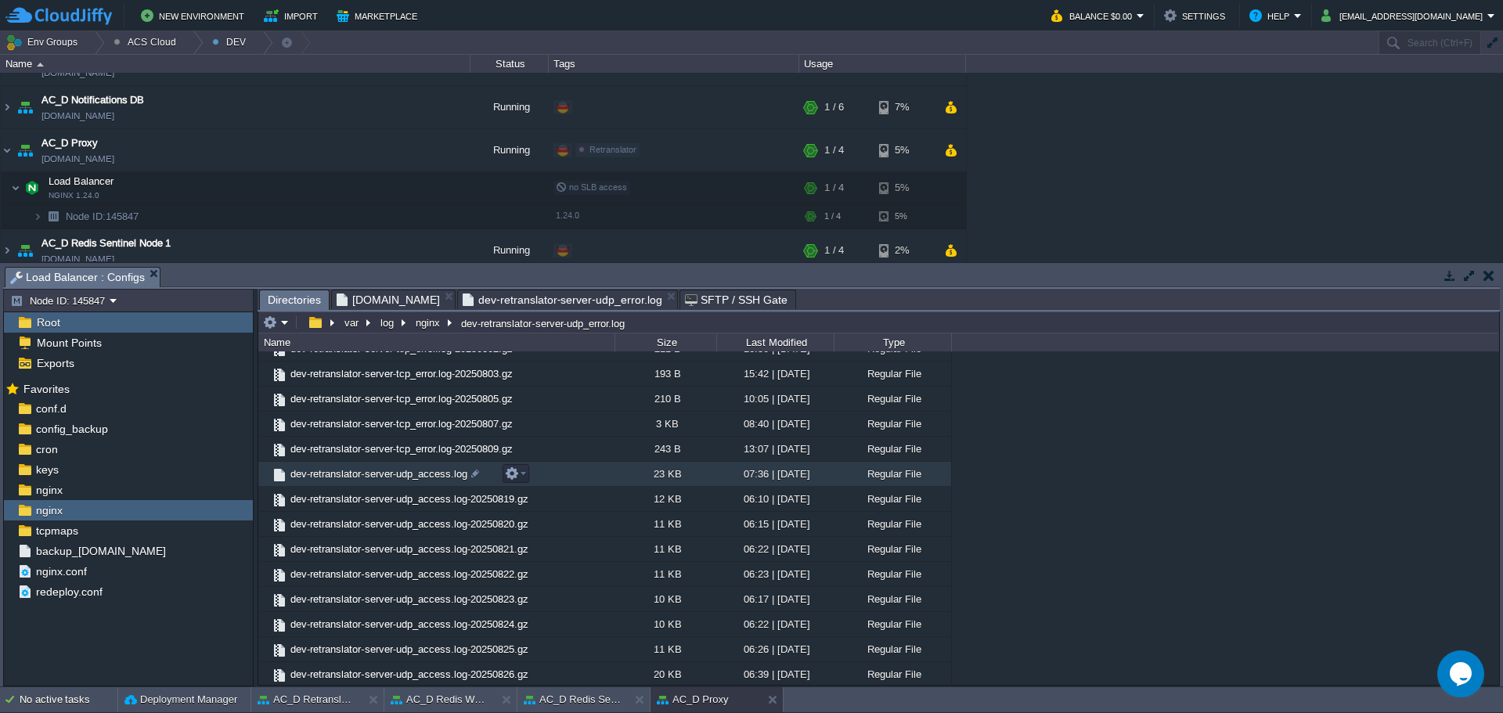
click at [427, 478] on span "dev-retranslator-server-udp_access.log" at bounding box center [379, 473] width 182 height 13
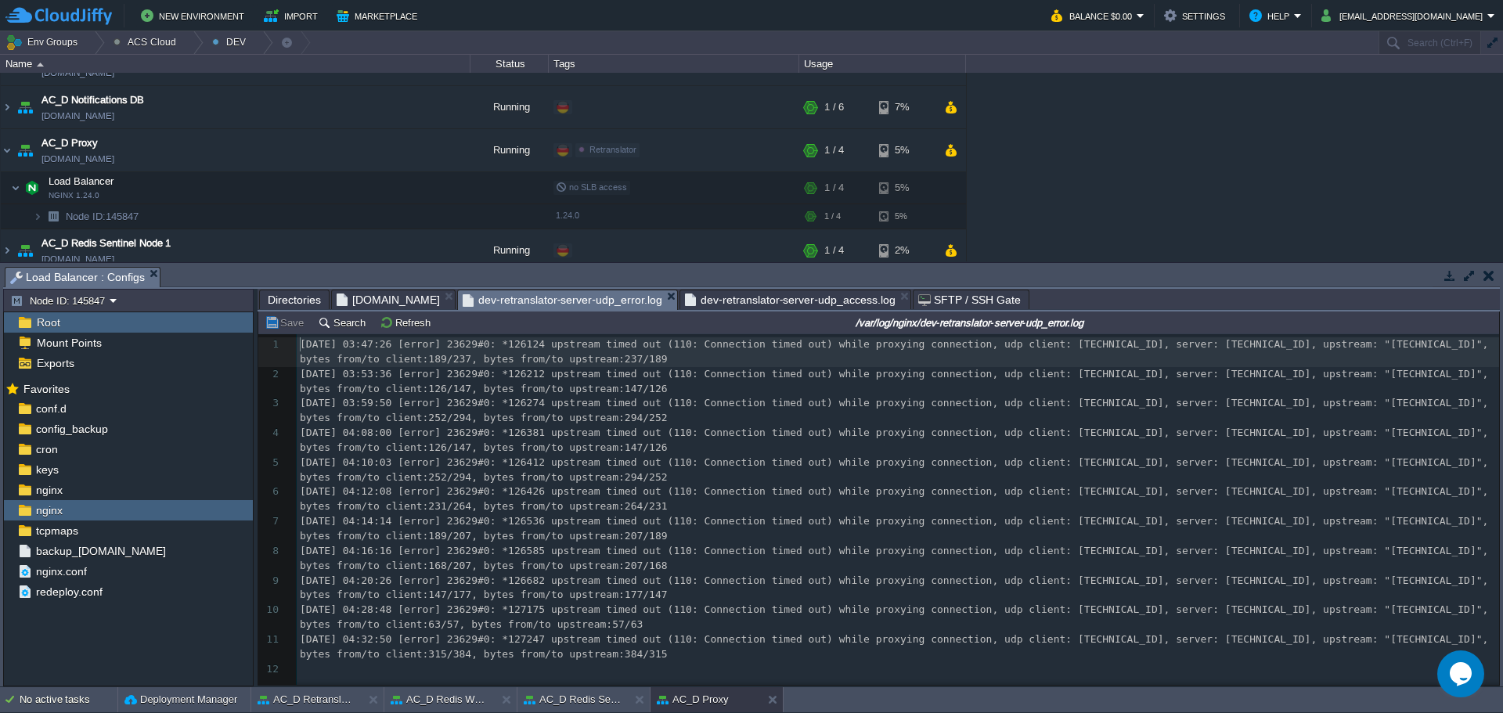
click at [600, 305] on span "dev-retranslator-server-udp_error.log" at bounding box center [563, 300] width 200 height 20
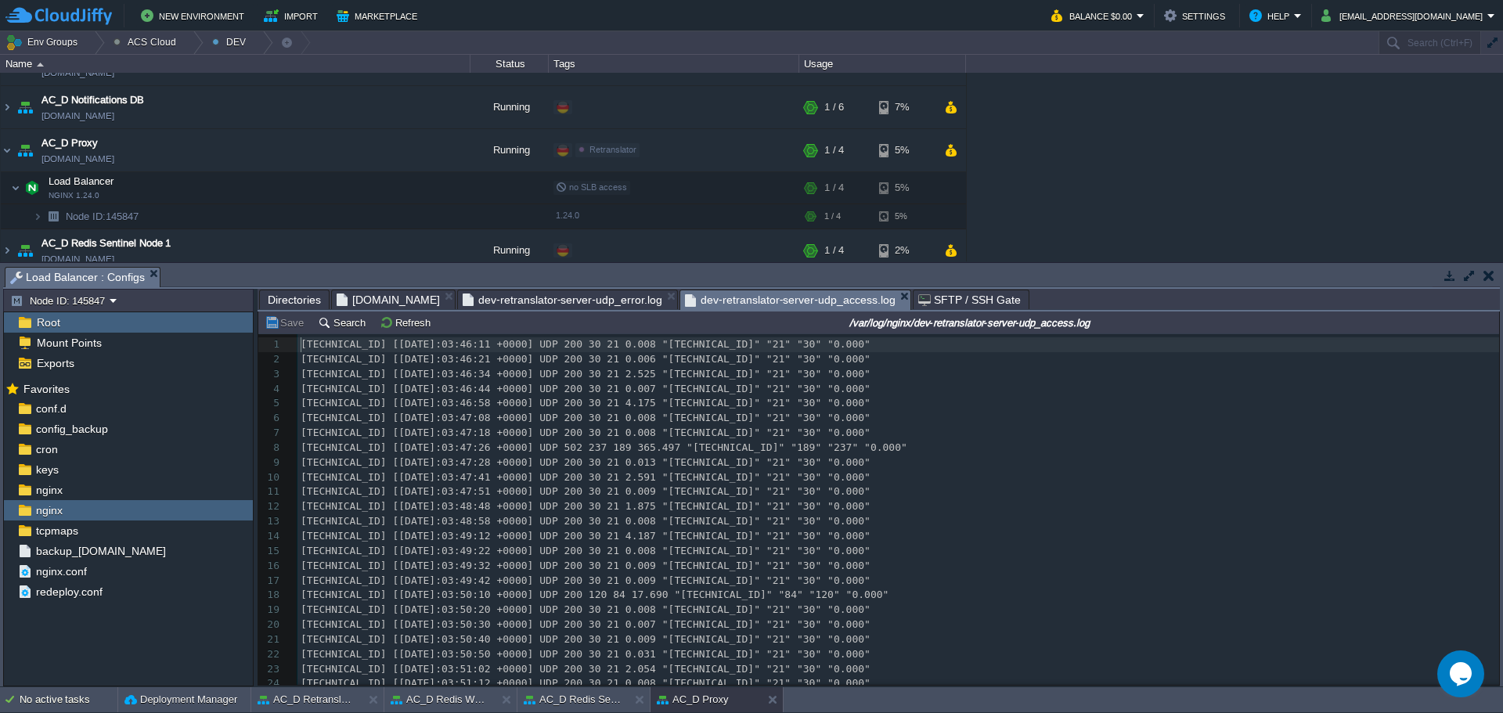
click at [787, 299] on span "dev-retranslator-server-udp_access.log" at bounding box center [790, 300] width 211 height 20
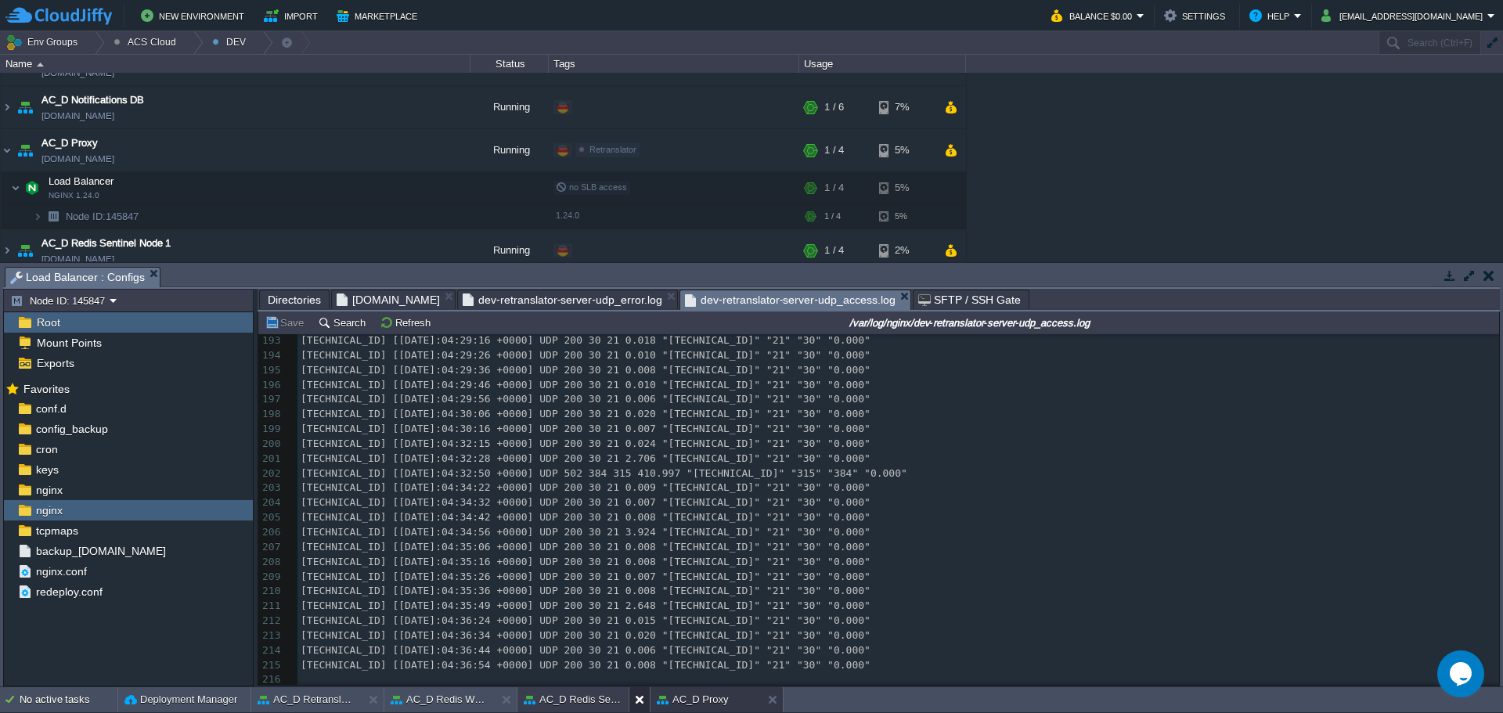
click at [639, 705] on button at bounding box center [643, 700] width 16 height 16
click at [496, 698] on div at bounding box center [506, 699] width 21 height 25
click at [333, 697] on button "AC_D Retranslator AC2" at bounding box center [307, 700] width 99 height 16
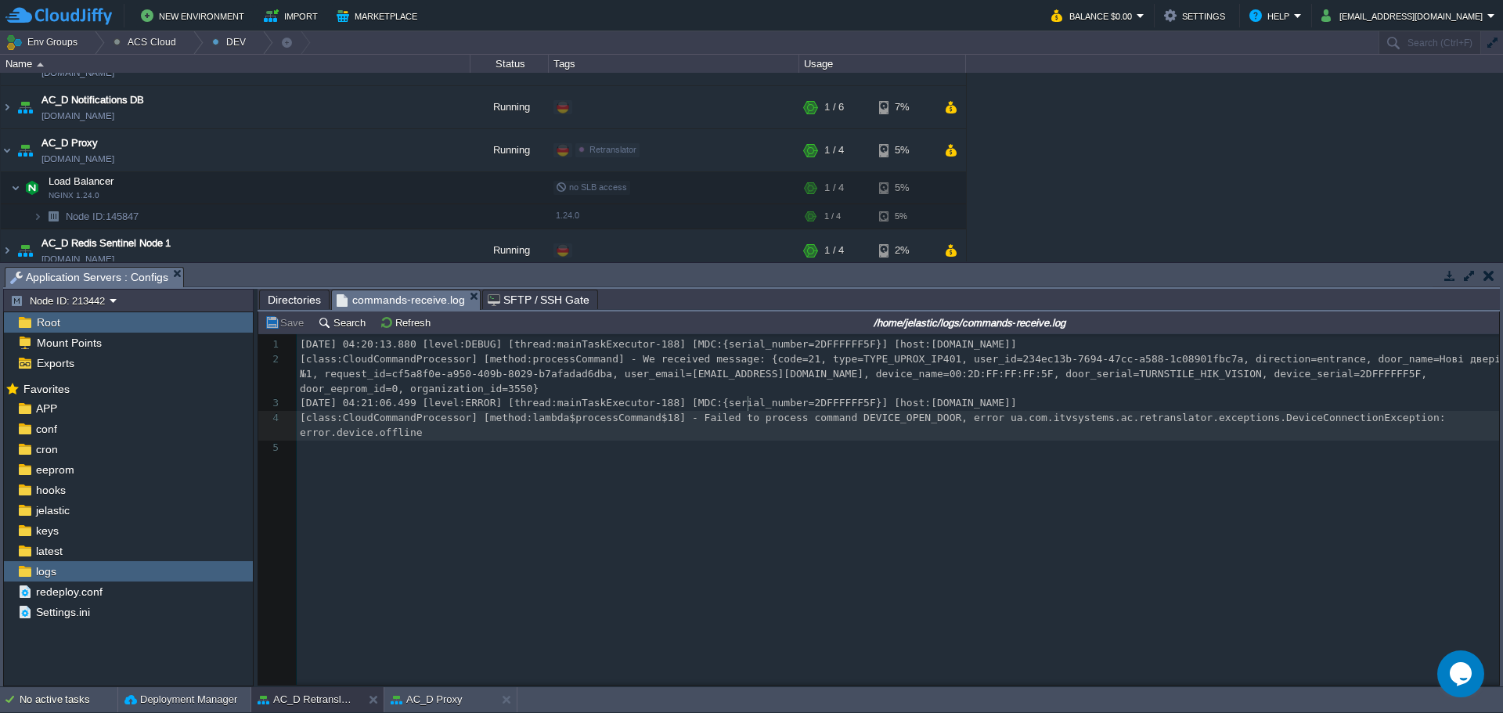
click at [749, 409] on div "5 1 [DATE] 04:20:13.880 [level:DEBUG] [thread:mainTaskExecutor-188] [MDC:{seria…" at bounding box center [901, 396] width 1208 height 118
click at [867, 412] on span "[class:CloudCommandProcessor] [method:lambda$processCommand$18] - Failed to pro…" at bounding box center [876, 425] width 1152 height 27
click at [1395, 412] on span "[class:CloudCommandProcessor] [method:lambda$processCommand$18] - Failed to pro…" at bounding box center [876, 425] width 1152 height 27
drag, startPoint x: 289, startPoint y: 305, endPoint x: 307, endPoint y: 311, distance: 18.8
click at [289, 305] on span "Directories" at bounding box center [294, 299] width 53 height 19
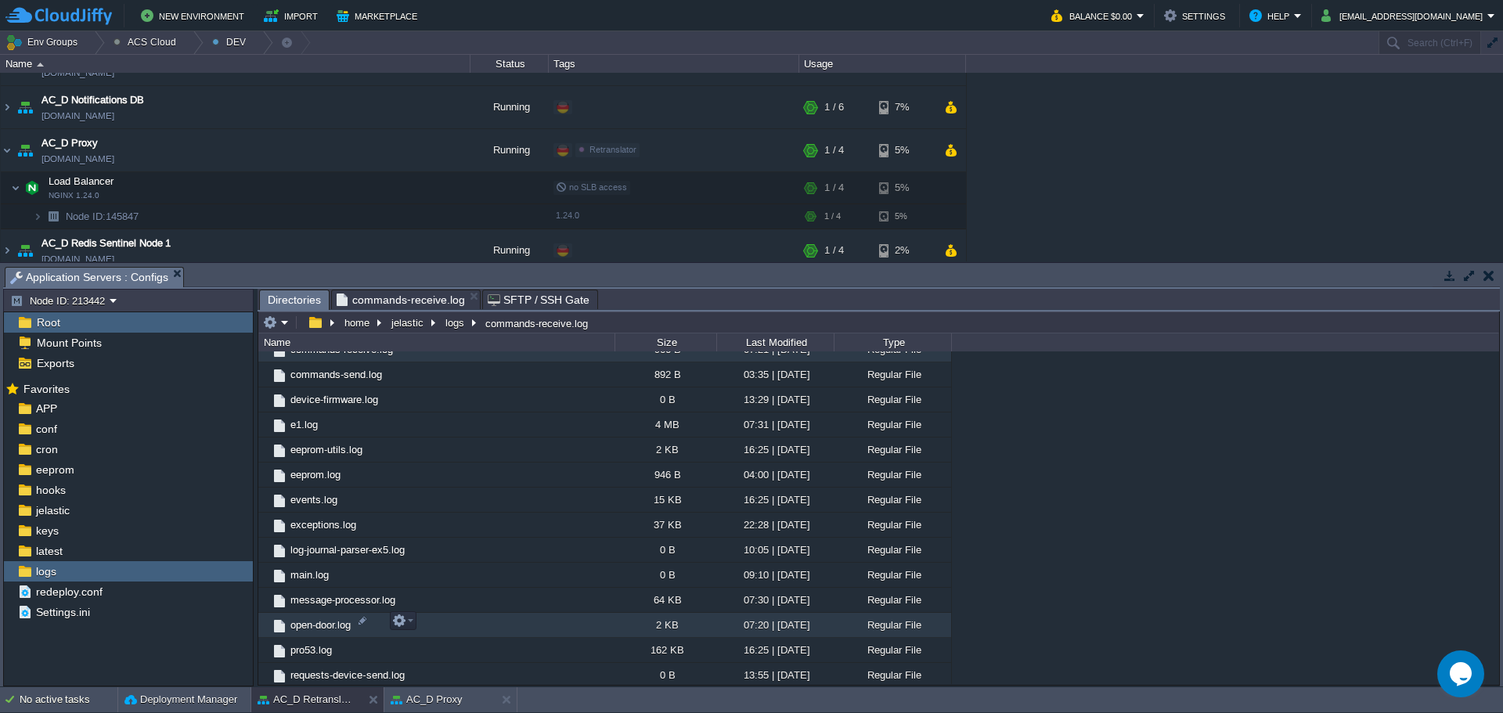
click at [338, 626] on span "open-door.log" at bounding box center [320, 624] width 65 height 13
click at [338, 625] on span "open-door.log" at bounding box center [320, 624] width 65 height 13
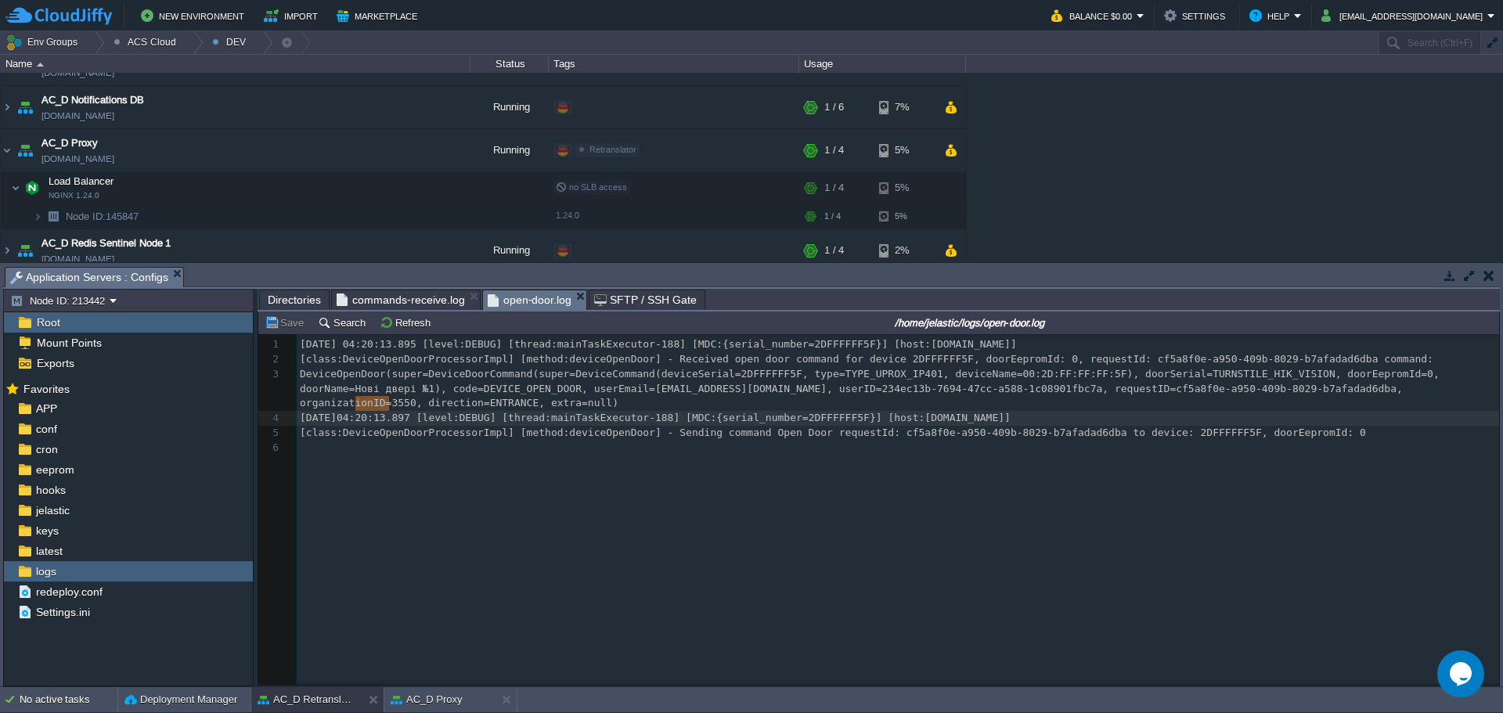
type textarea "04:20:13"
drag, startPoint x: 359, startPoint y: 403, endPoint x: 392, endPoint y: 404, distance: 33.7
click at [296, 298] on span "Directories" at bounding box center [294, 299] width 53 height 19
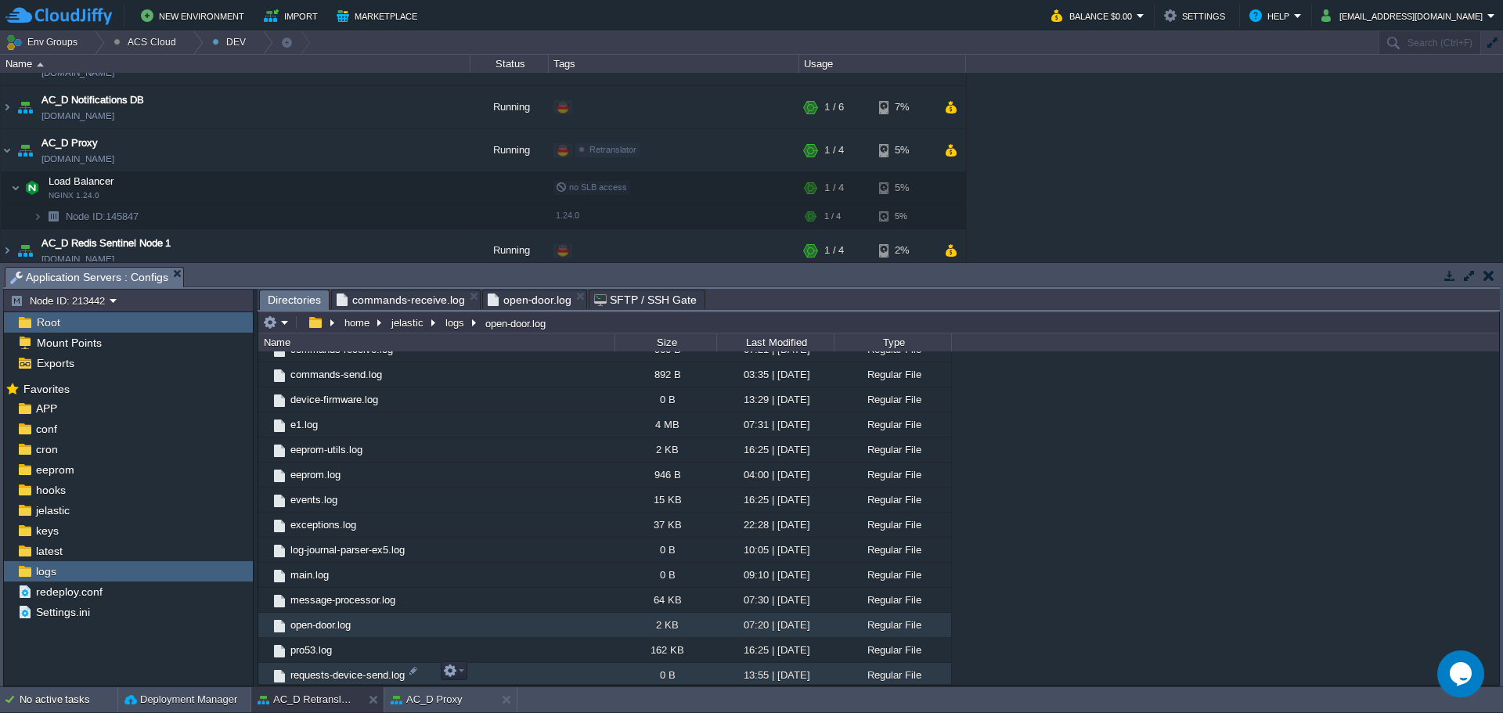
click at [343, 672] on span "requests-device-send.log" at bounding box center [347, 675] width 119 height 13
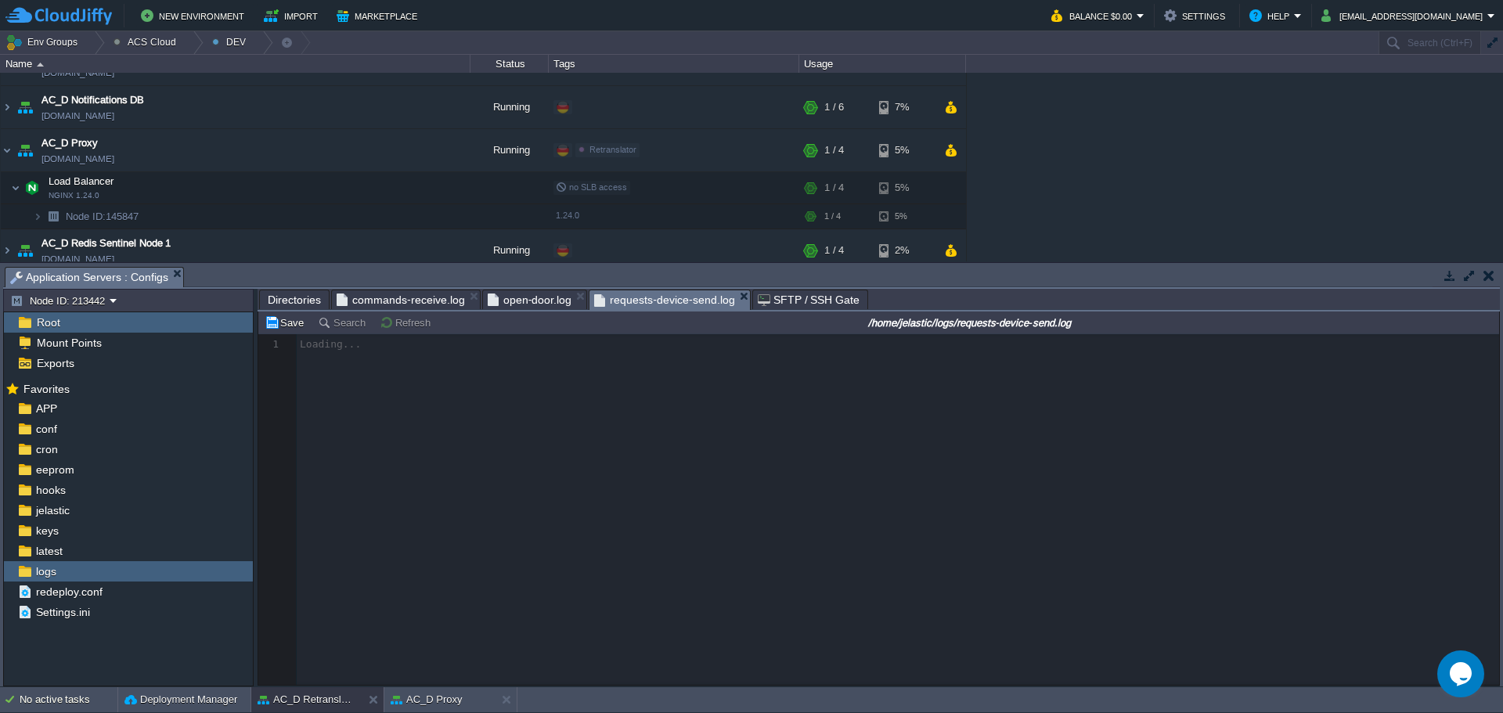
scroll to position [5, 0]
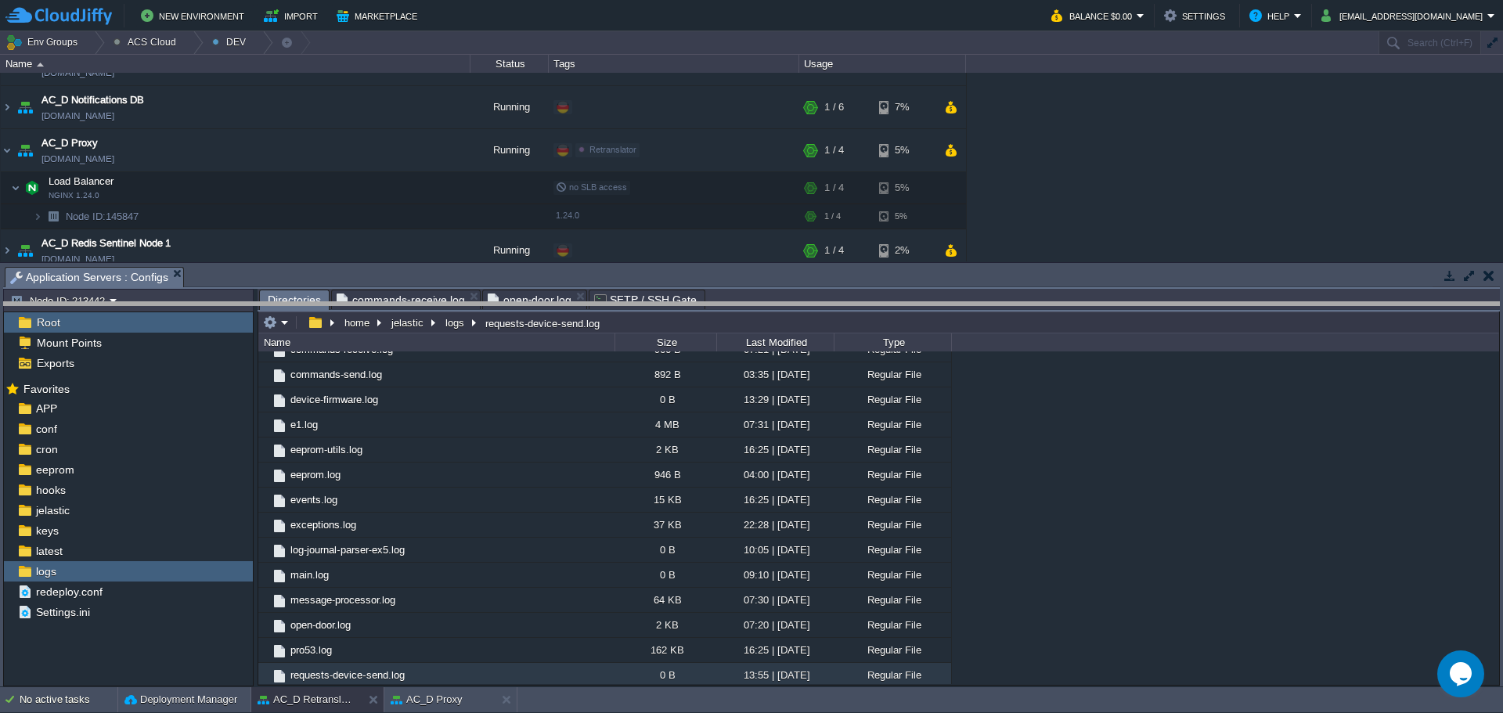
drag, startPoint x: 362, startPoint y: 274, endPoint x: 358, endPoint y: 349, distance: 75.3
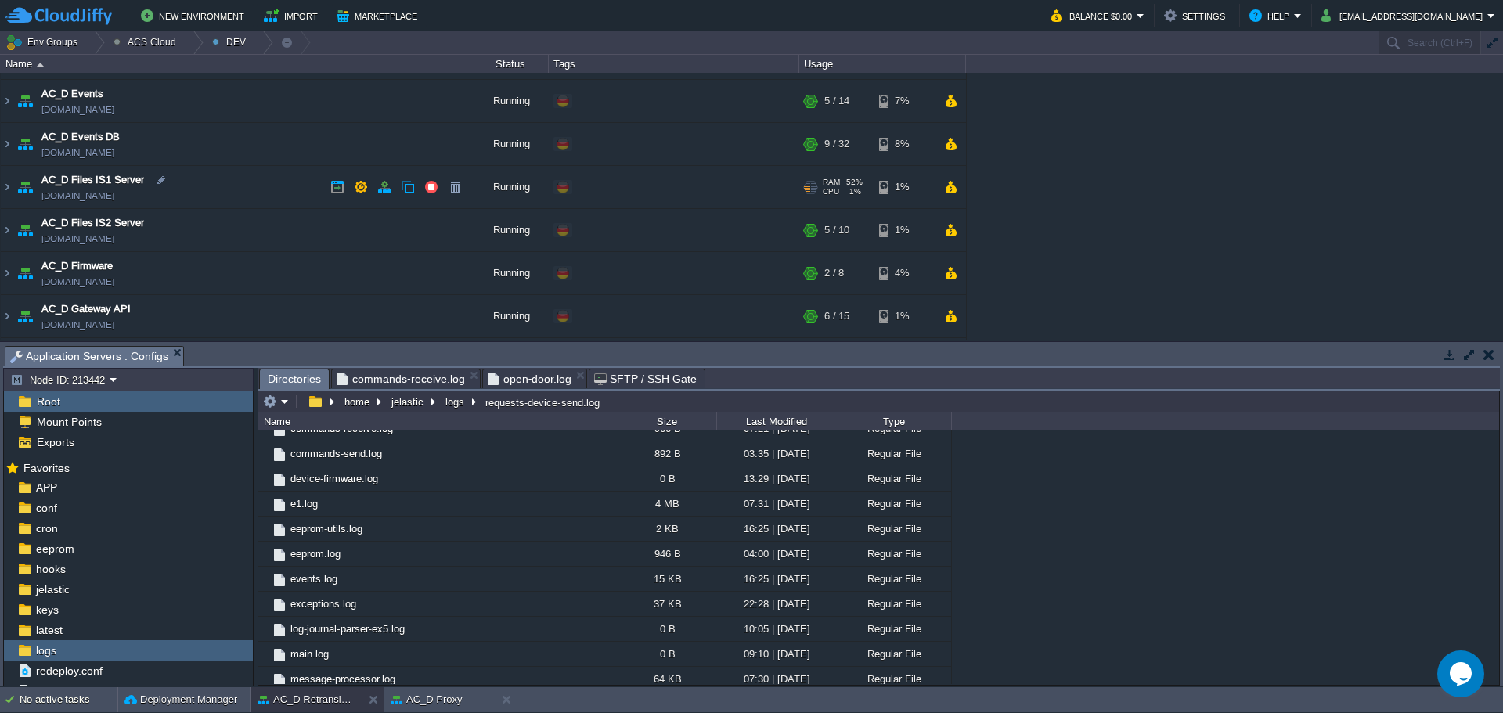
scroll to position [474, 0]
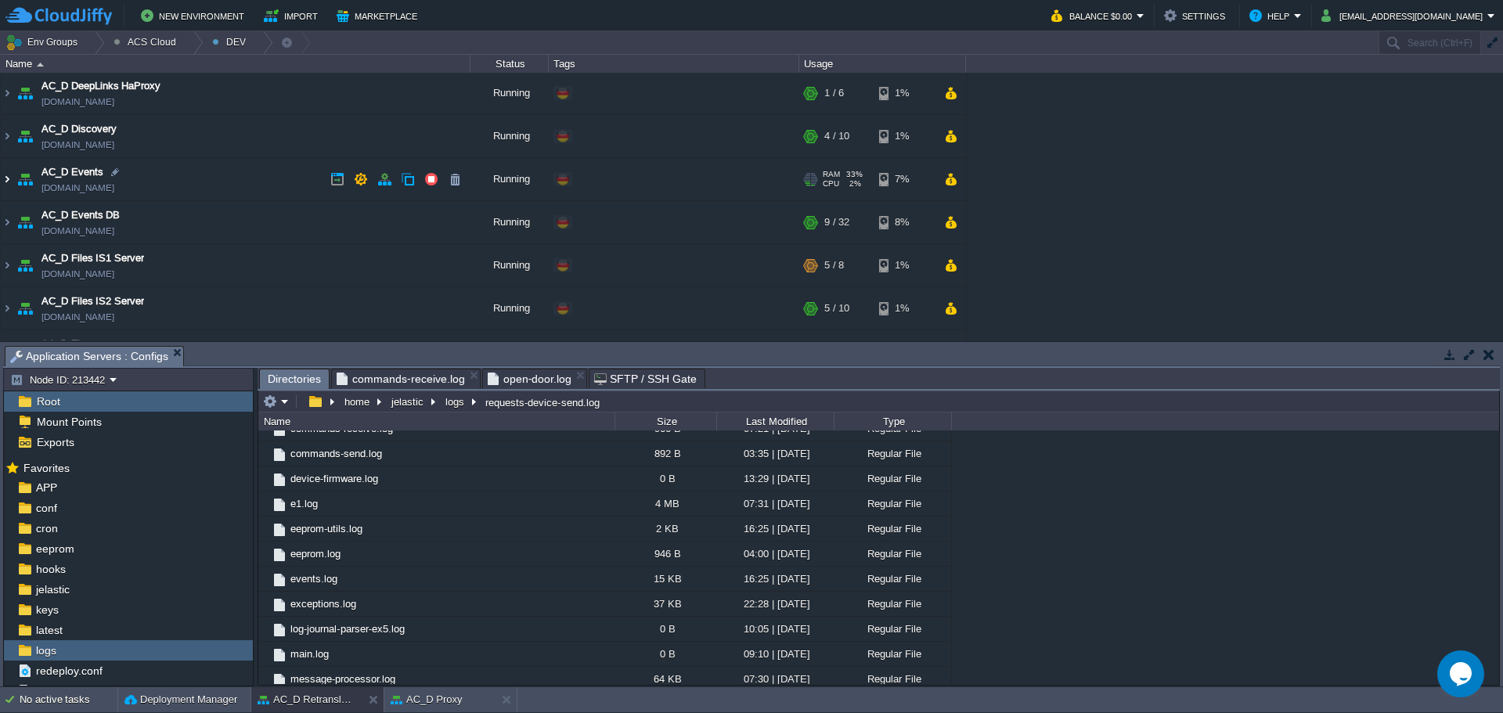
click at [10, 178] on img at bounding box center [7, 179] width 13 height 42
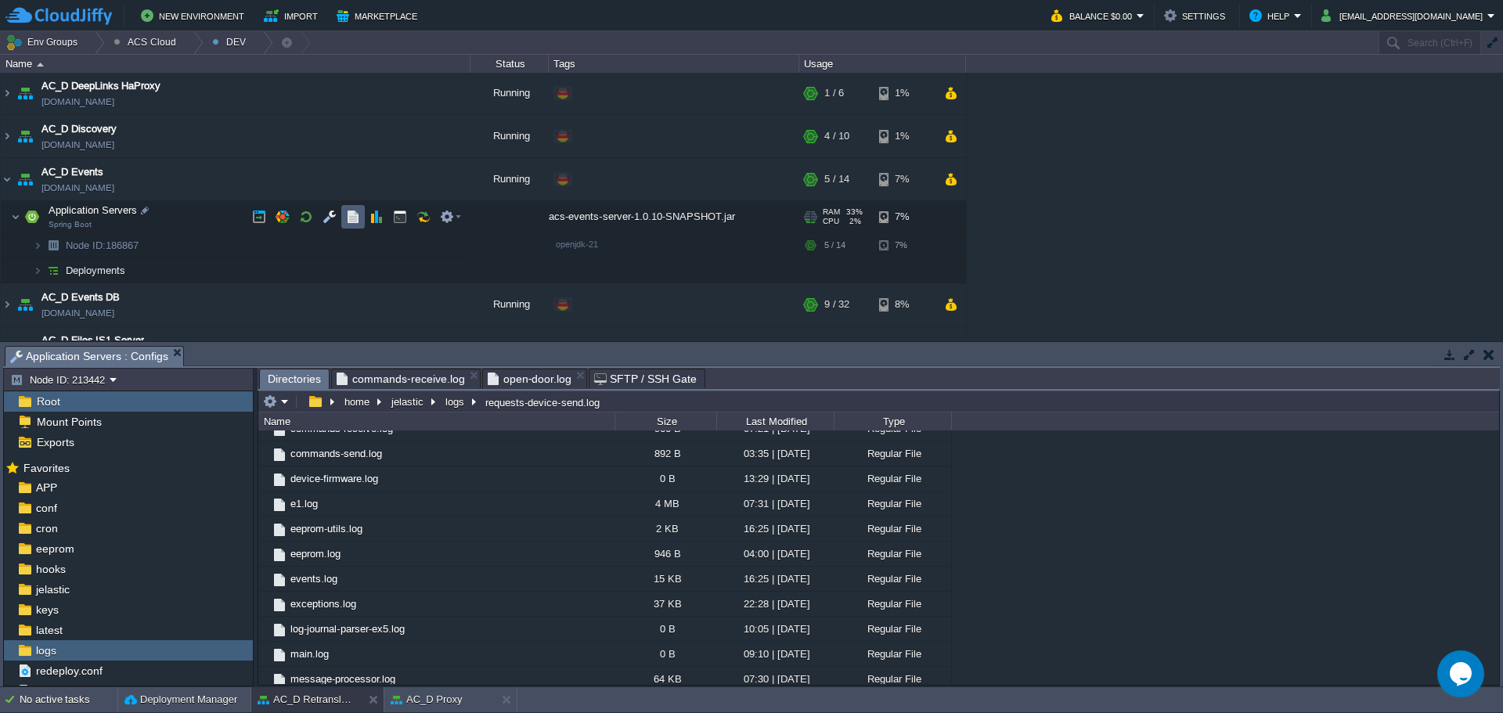
click at [350, 215] on button "button" at bounding box center [353, 217] width 14 height 14
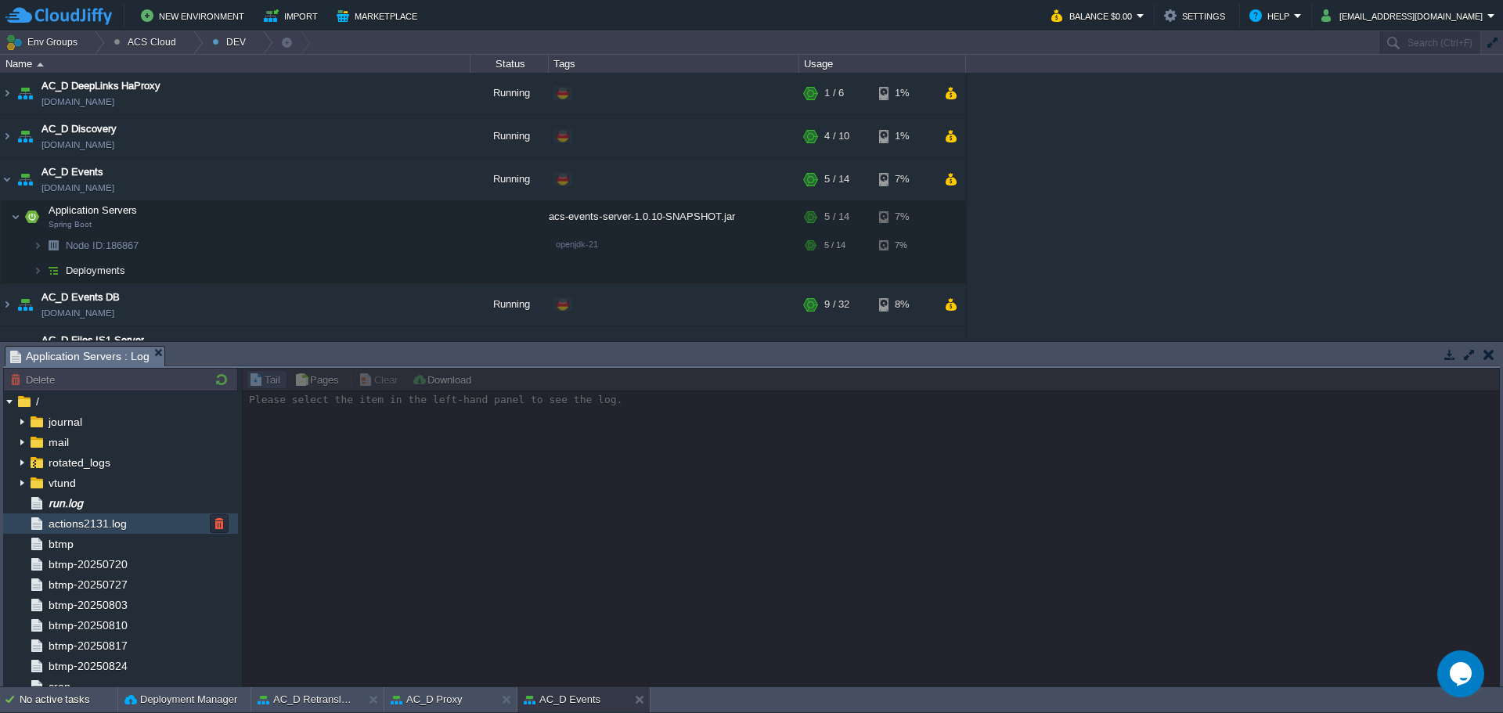
click at [99, 518] on span "actions2131.log" at bounding box center [87, 524] width 84 height 14
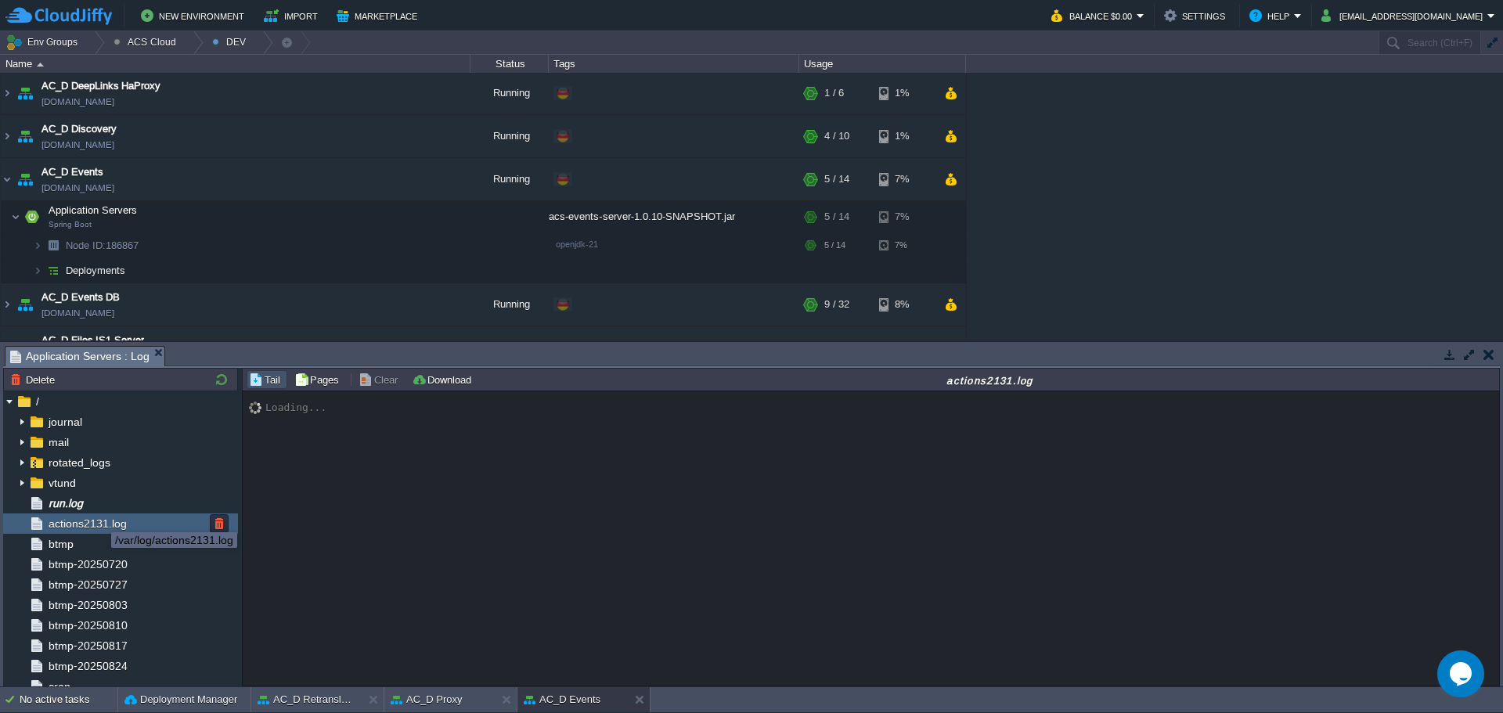
click at [97, 503] on div "run.log" at bounding box center [120, 503] width 235 height 20
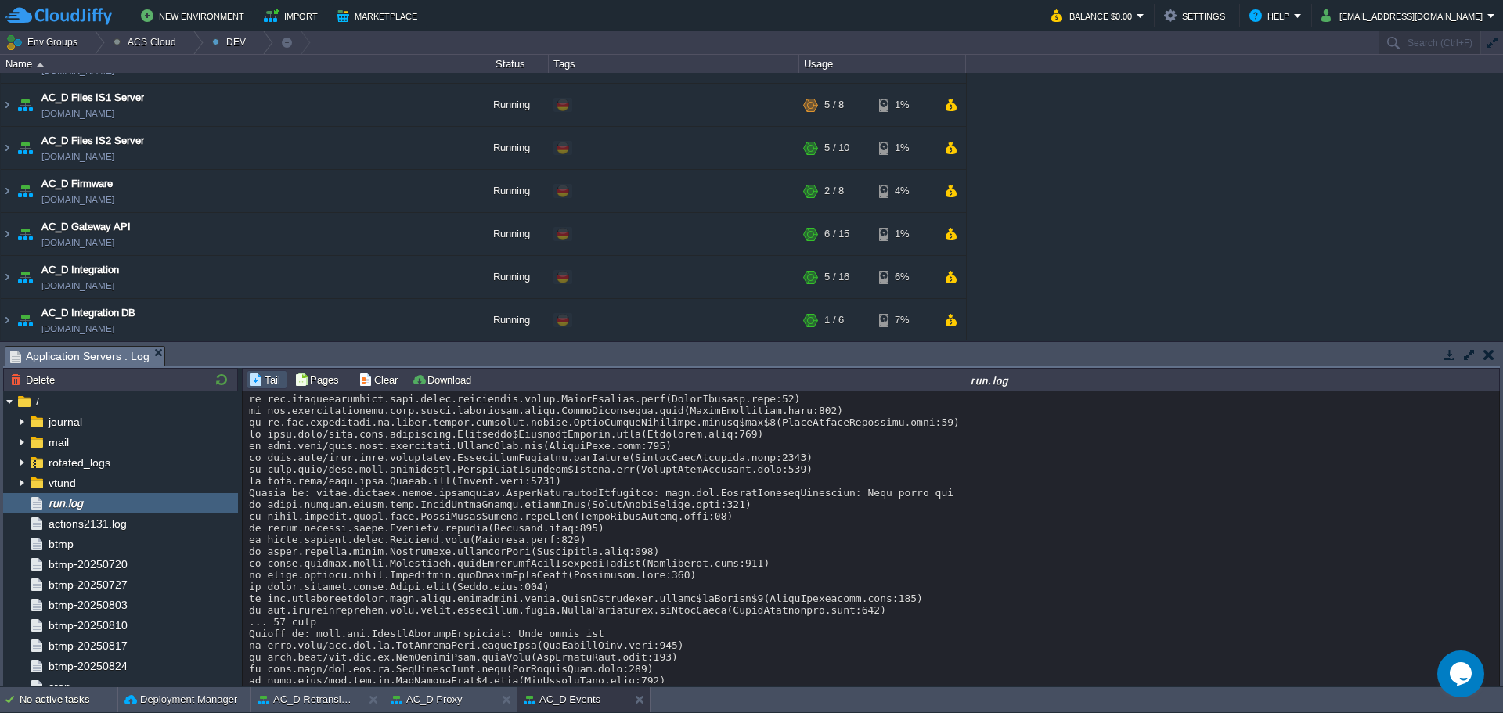
scroll to position [788, 0]
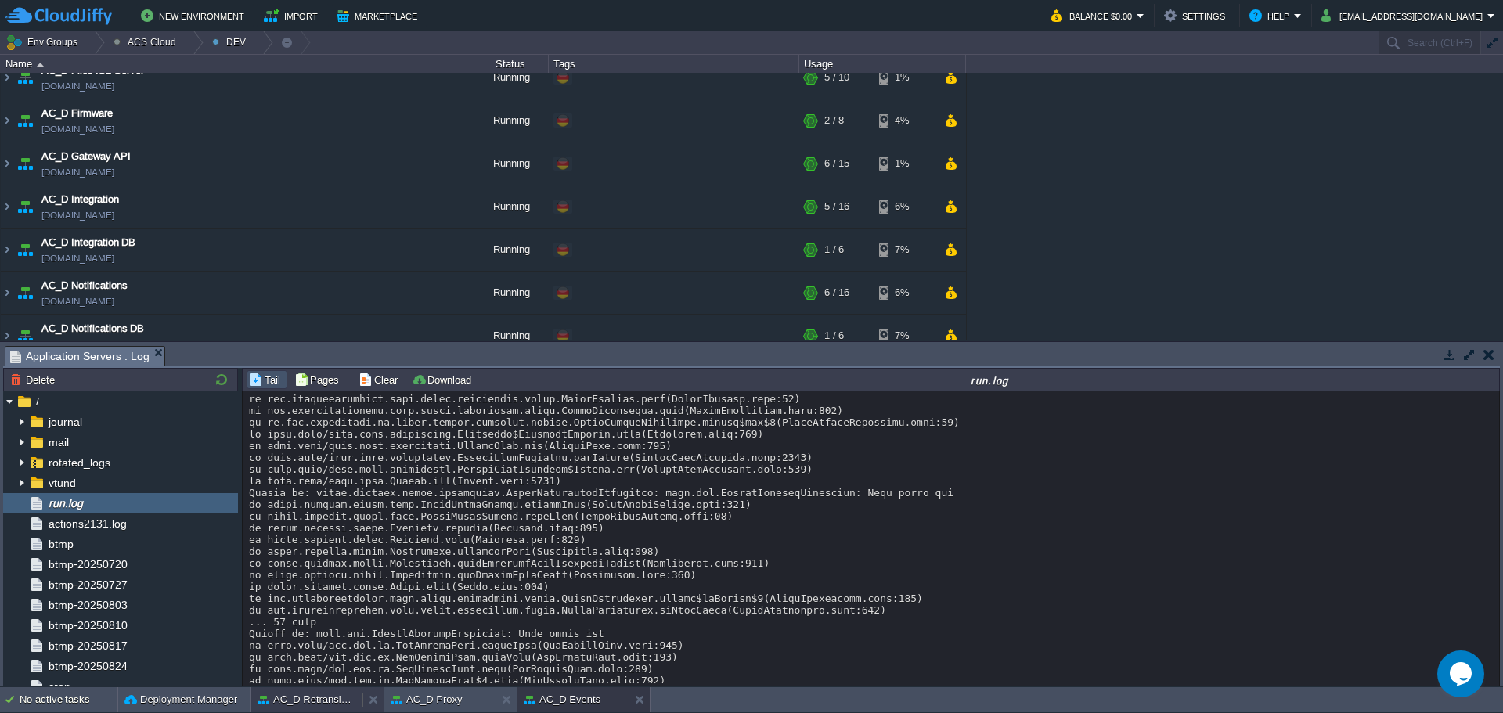
click at [329, 695] on button "AC_D Retranslator AC2" at bounding box center [307, 700] width 99 height 16
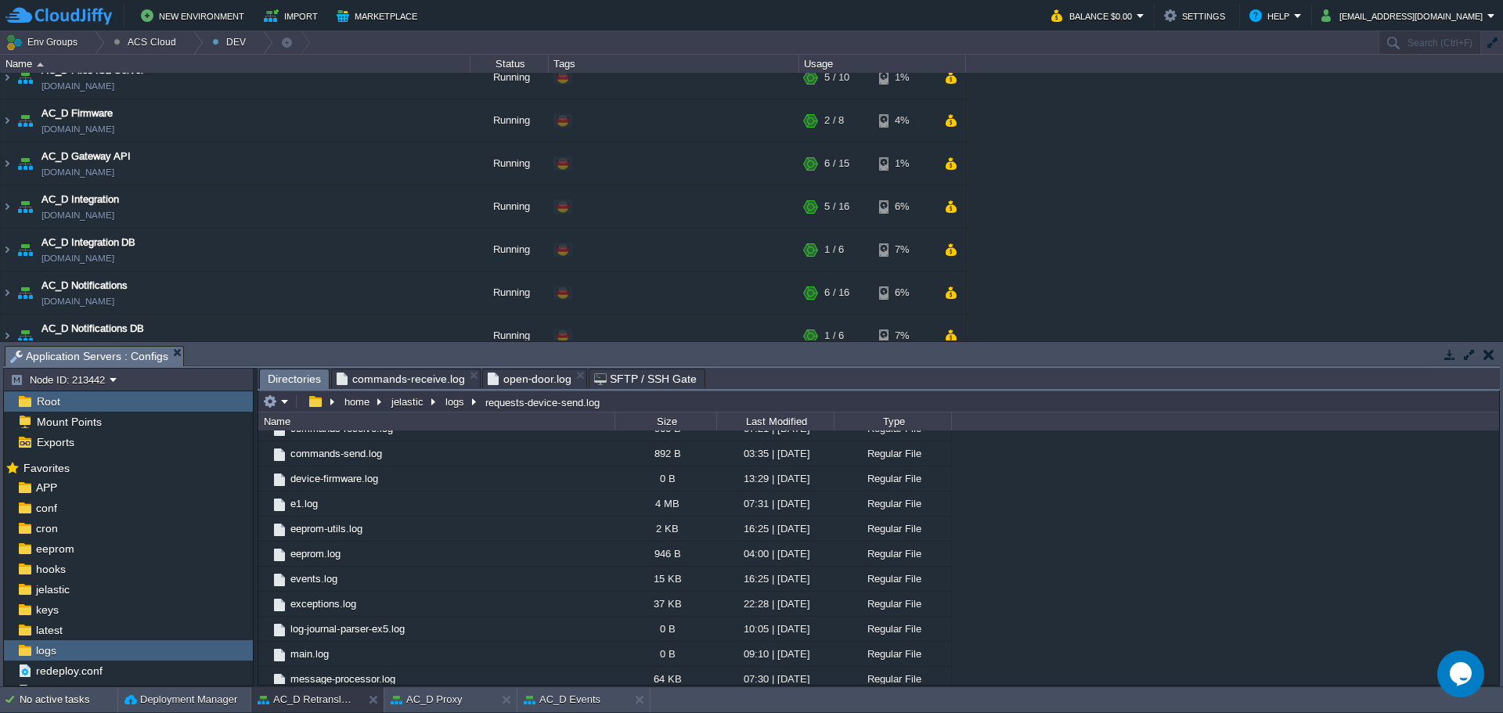
click at [531, 379] on span "open-door.log" at bounding box center [530, 378] width 85 height 19
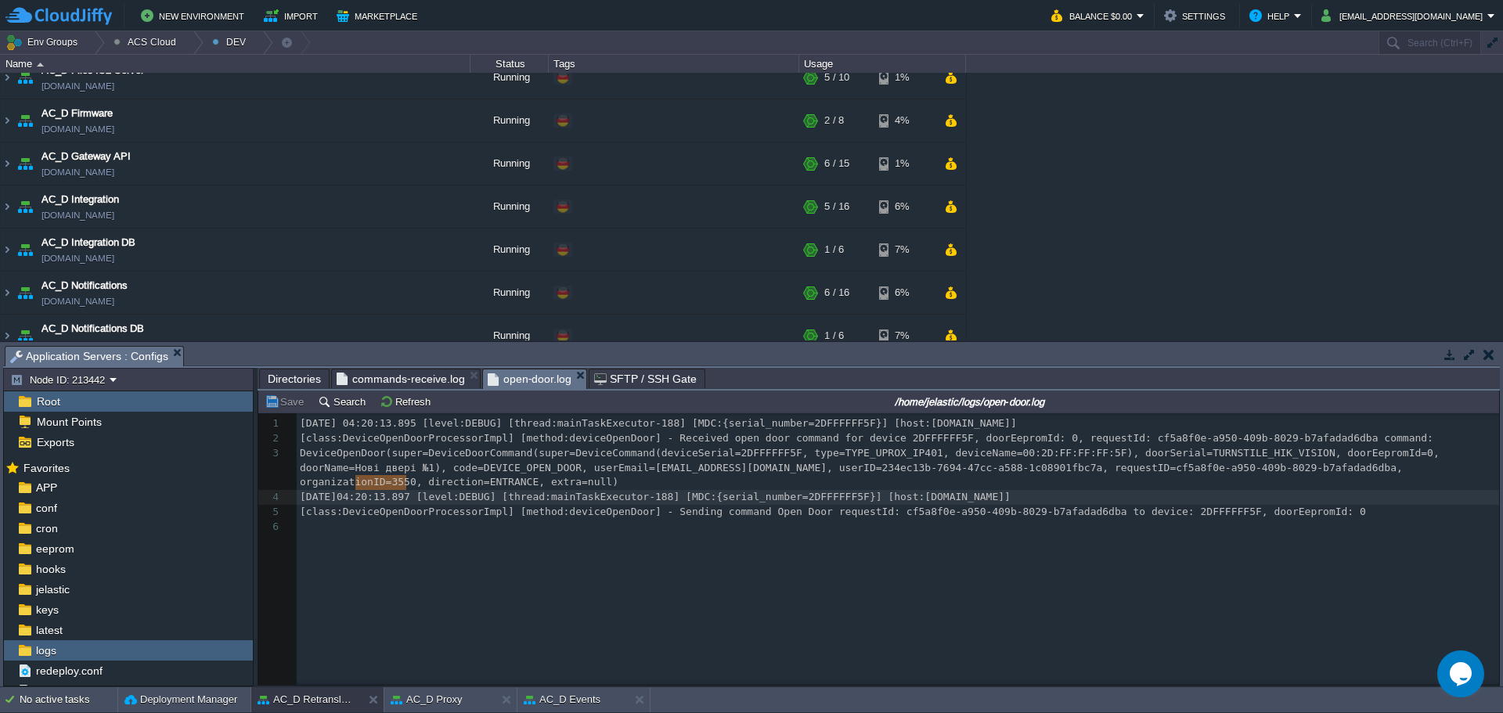
click at [411, 384] on span "commands-receive.log" at bounding box center [401, 378] width 128 height 19
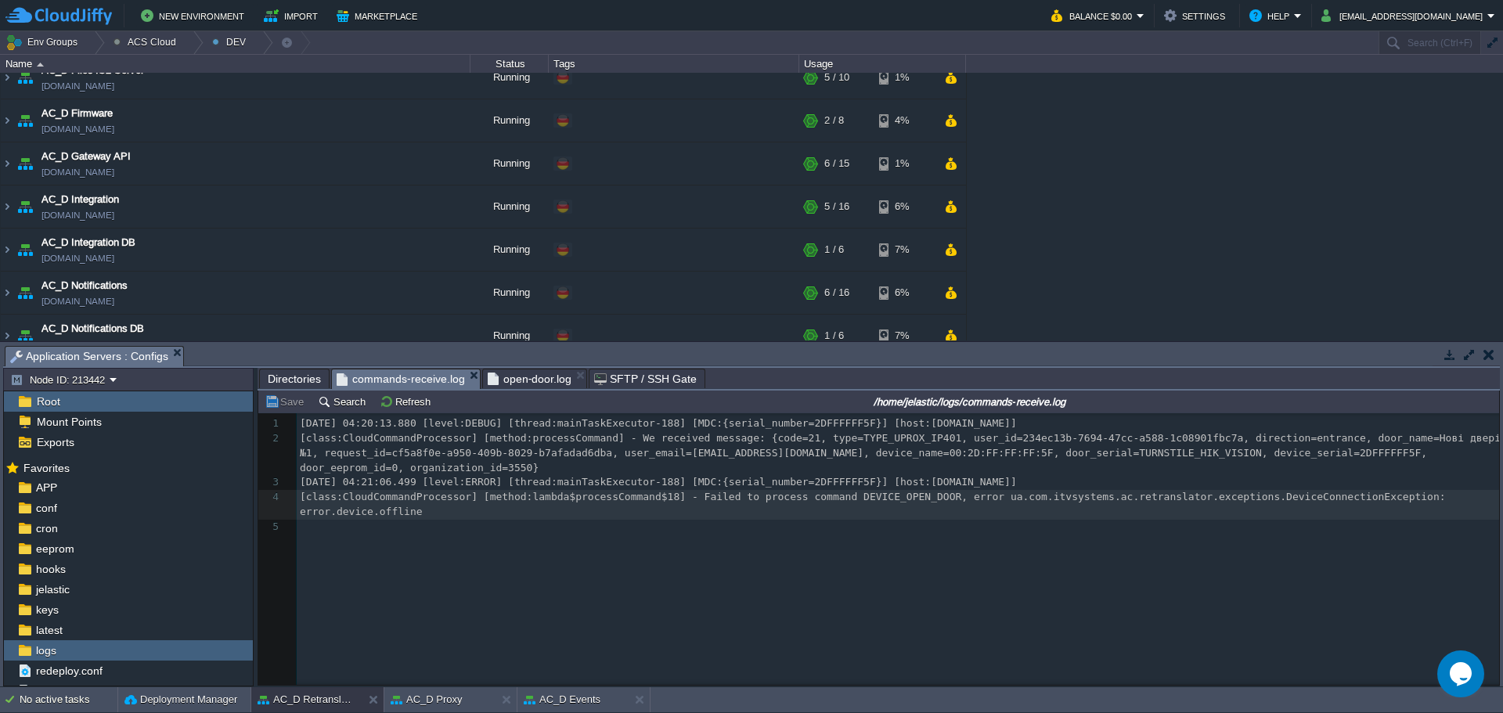
click at [591, 485] on div "5 1 [DATE] 04:20:13.880 [level:DEBUG] [thread:mainTaskExecutor-188] [MDC:{seria…" at bounding box center [901, 475] width 1208 height 118
type textarea "processCommand"
type textarea "Failed to process command"
drag, startPoint x: 675, startPoint y: 485, endPoint x: 817, endPoint y: 490, distance: 142.6
type textarea "DeviceConnectionException"
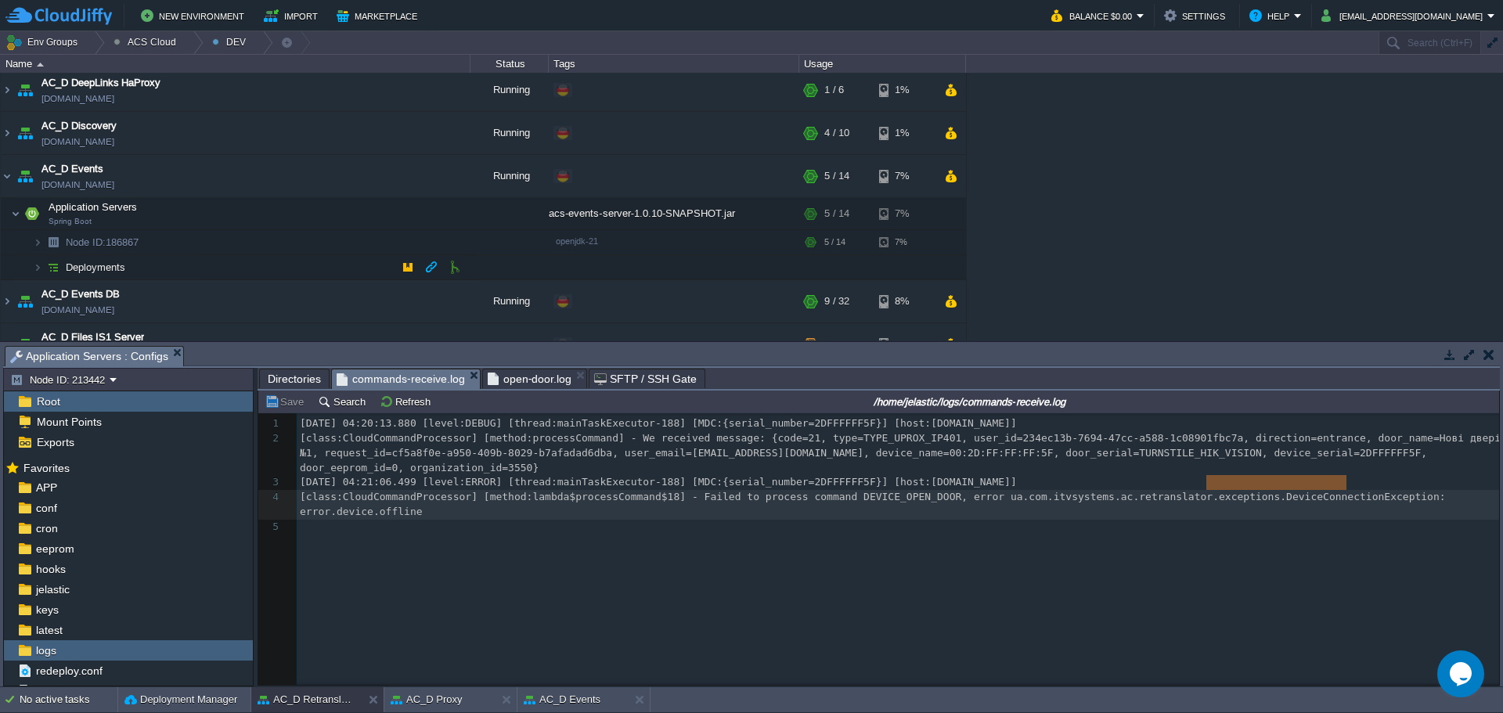
scroll to position [477, 0]
click at [308, 213] on button "button" at bounding box center [306, 214] width 14 height 14
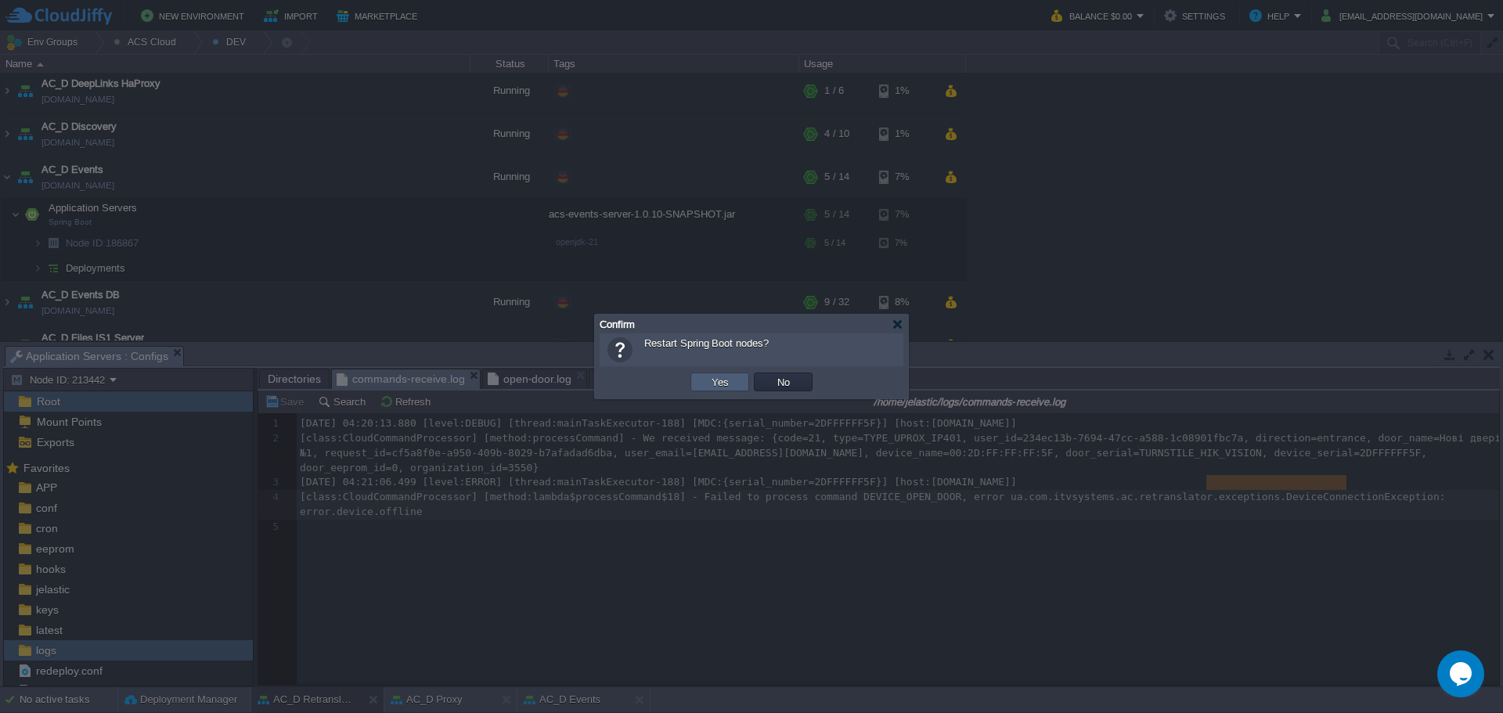
click at [714, 379] on button "Yes" at bounding box center [720, 382] width 27 height 14
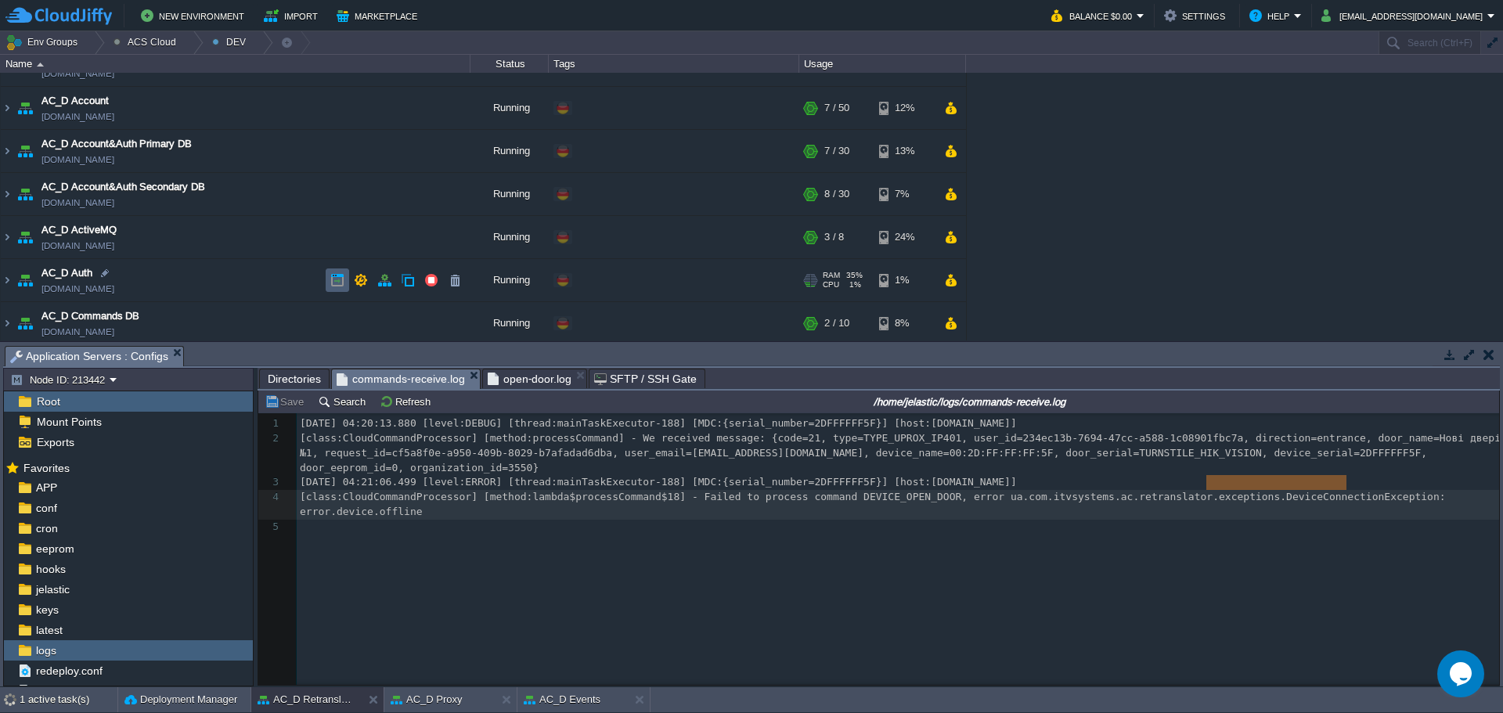
scroll to position [157, 0]
click at [9, 195] on img at bounding box center [7, 196] width 13 height 42
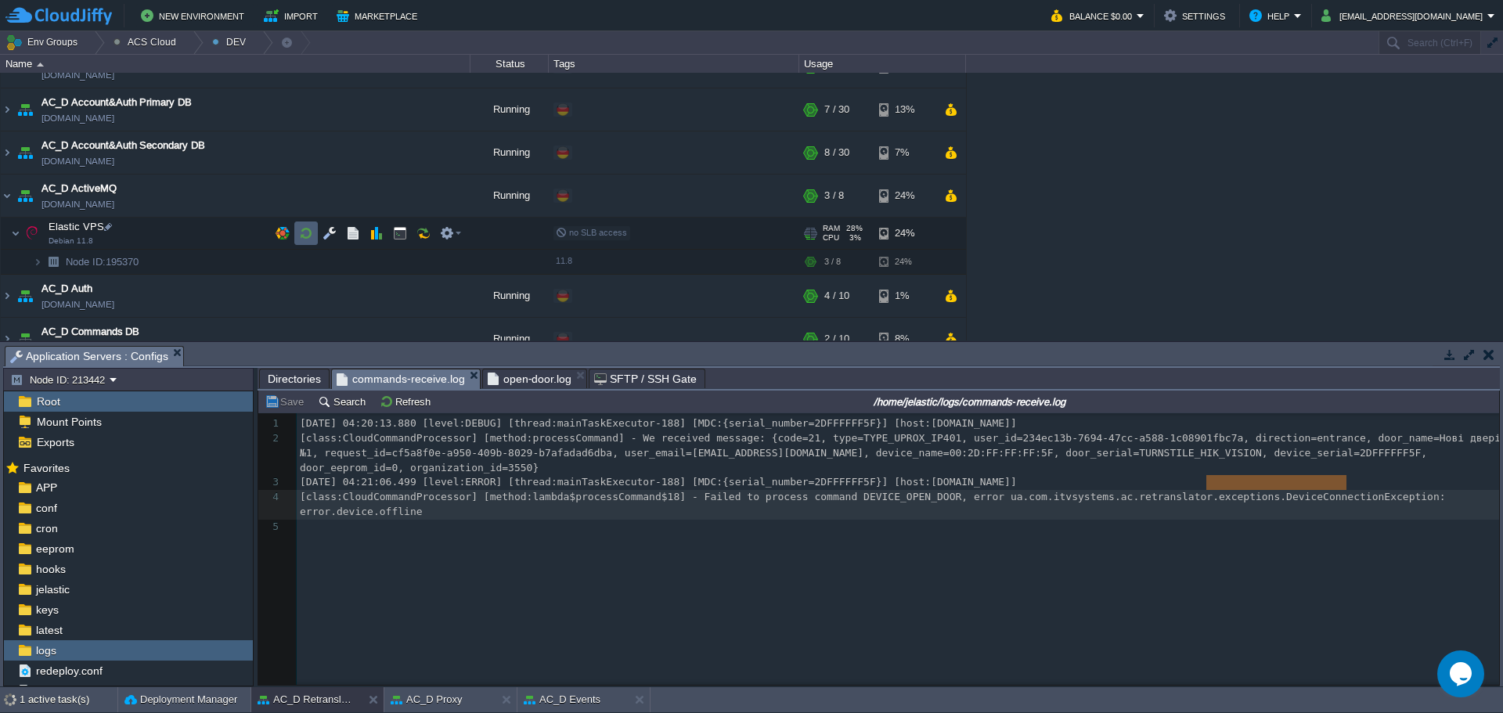
click at [311, 232] on button "button" at bounding box center [306, 233] width 14 height 14
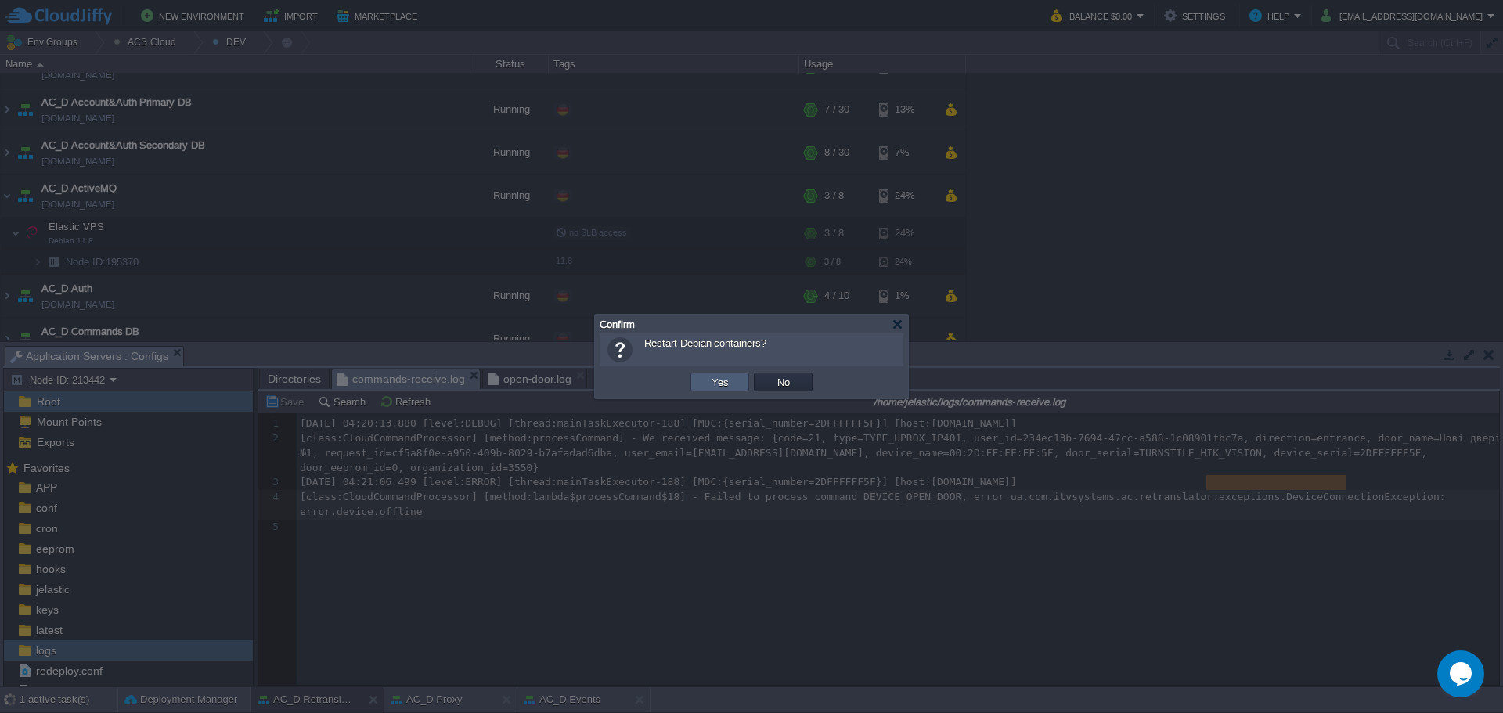
click at [709, 387] on button "Yes" at bounding box center [720, 382] width 27 height 14
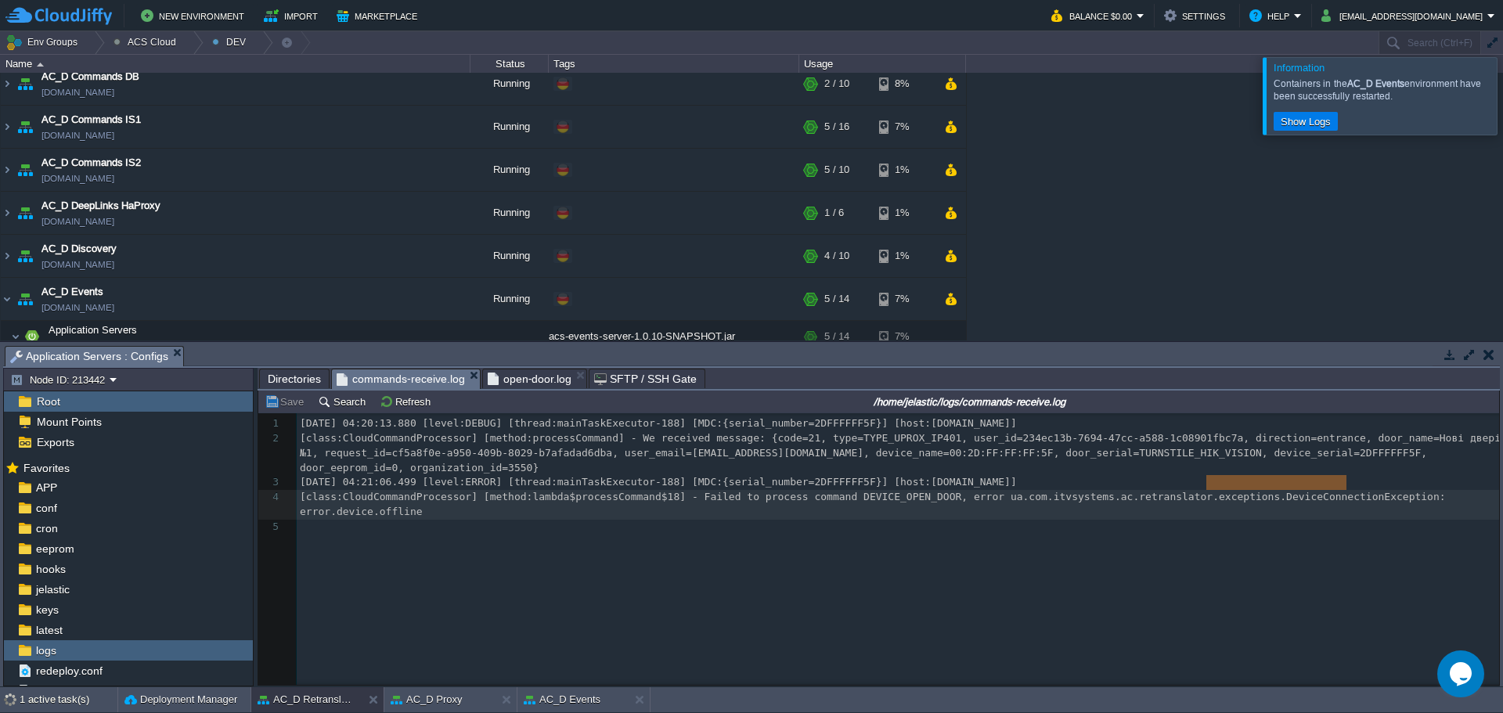
scroll to position [305, 0]
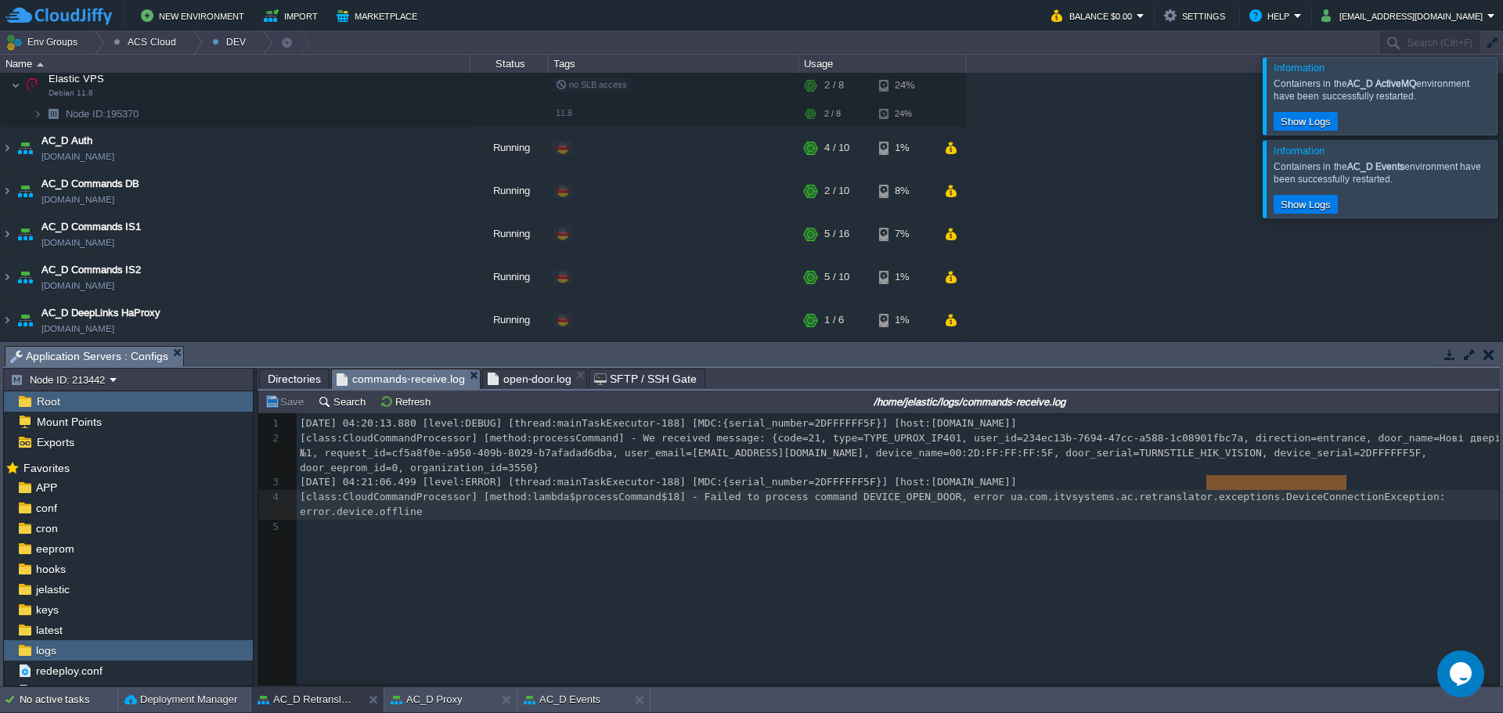
click at [1502, 85] on div at bounding box center [1522, 95] width 0 height 77
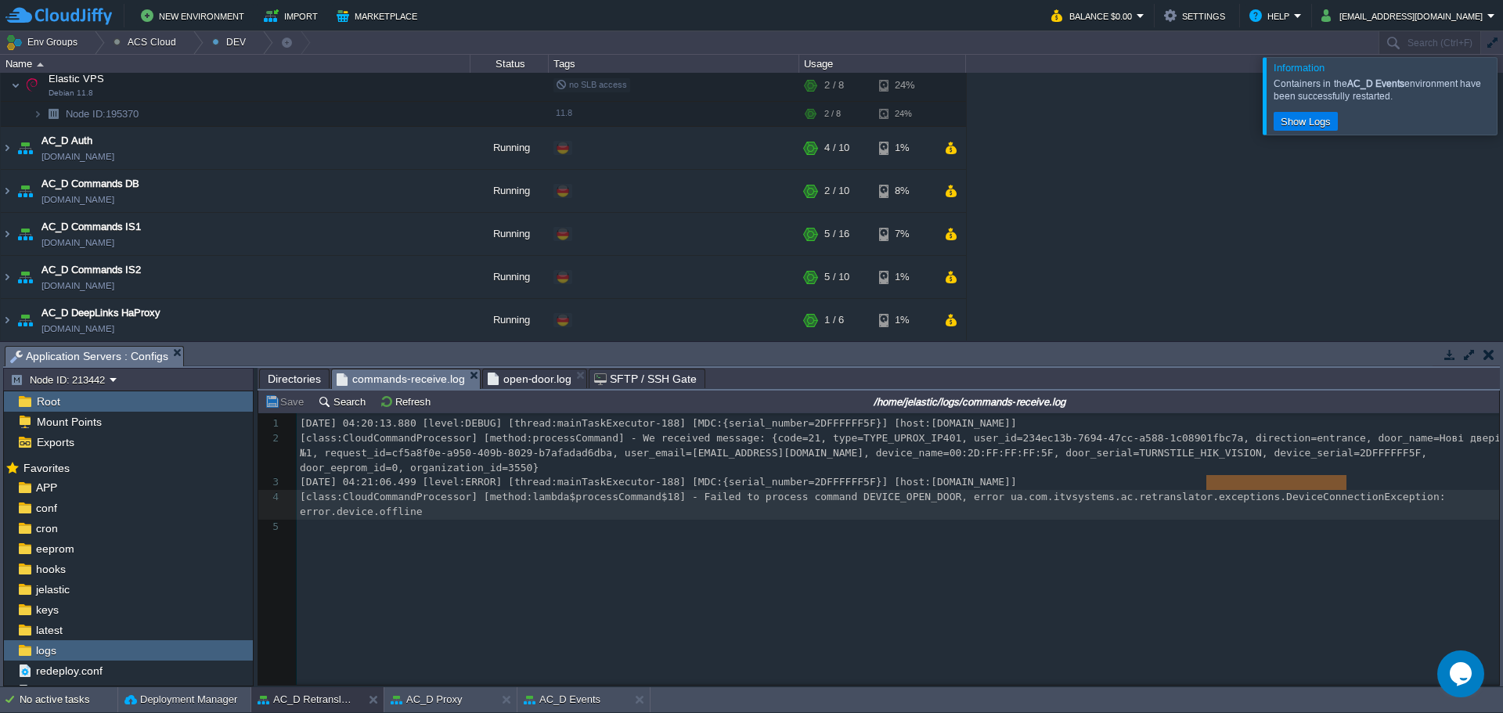
click at [1502, 112] on div at bounding box center [1522, 95] width 0 height 77
